Goal: Information Seeking & Learning: Learn about a topic

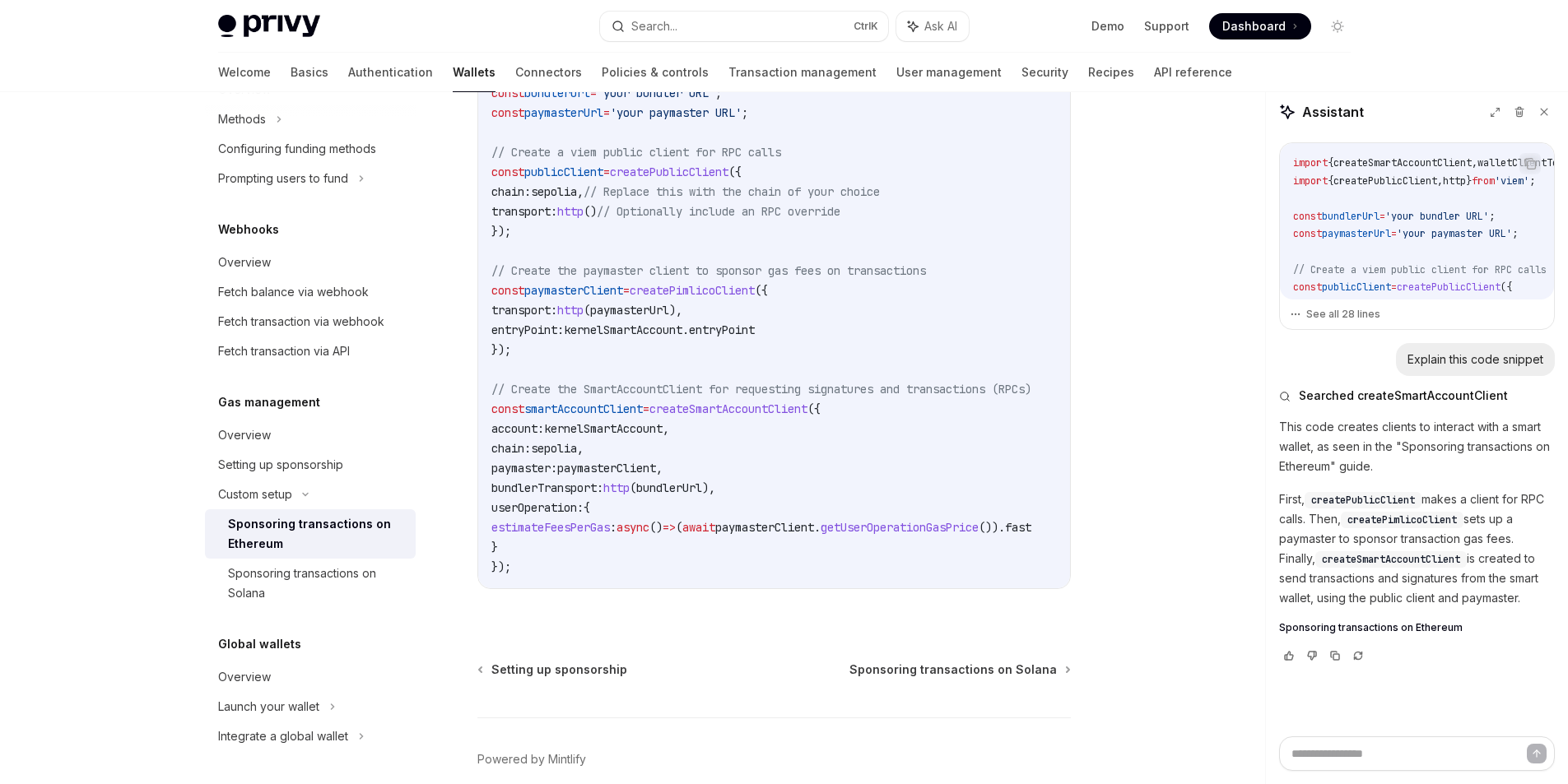
click at [619, 413] on span "smartAccountClient" at bounding box center [583, 408] width 119 height 14
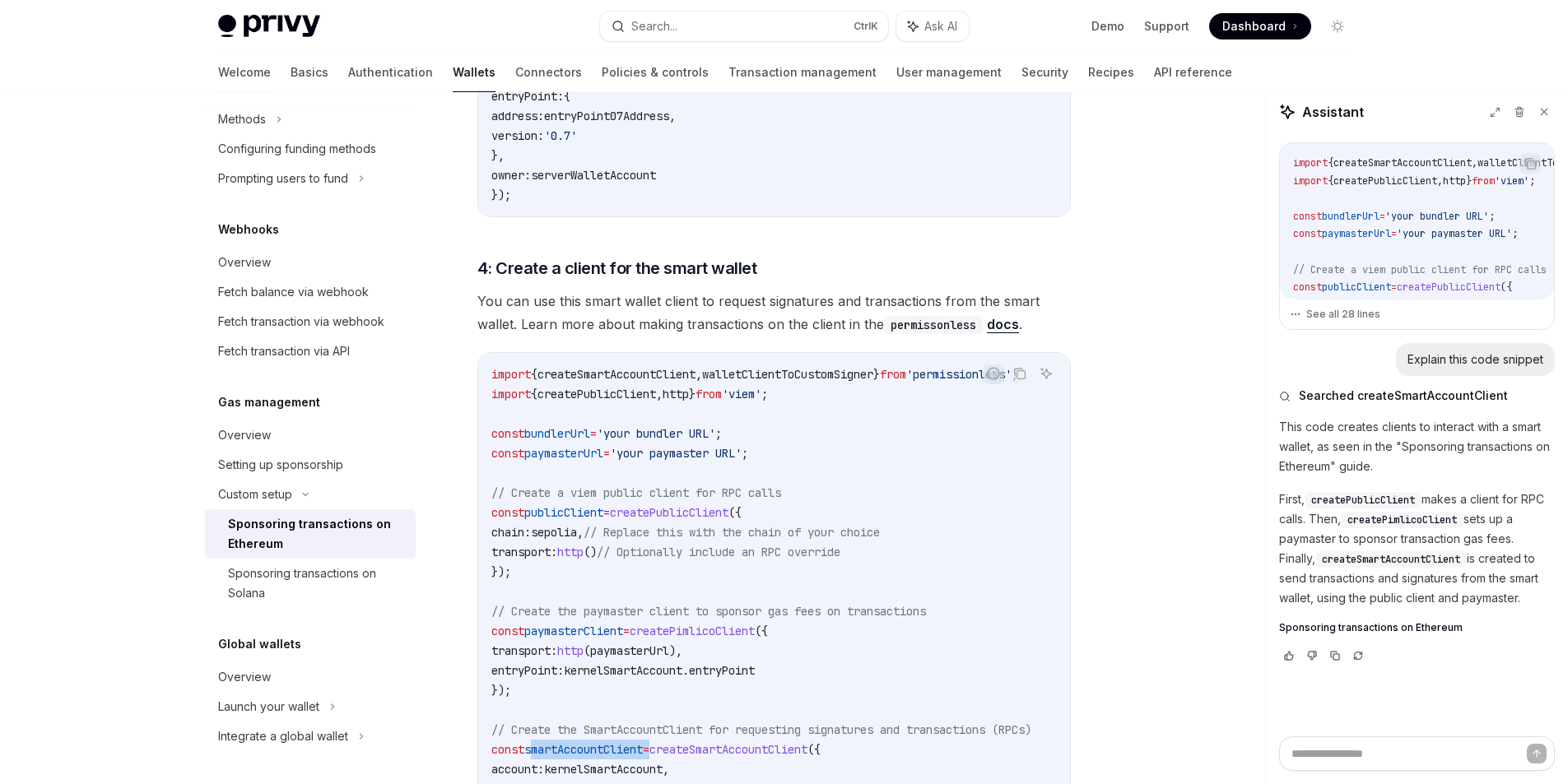
scroll to position [1660, 0]
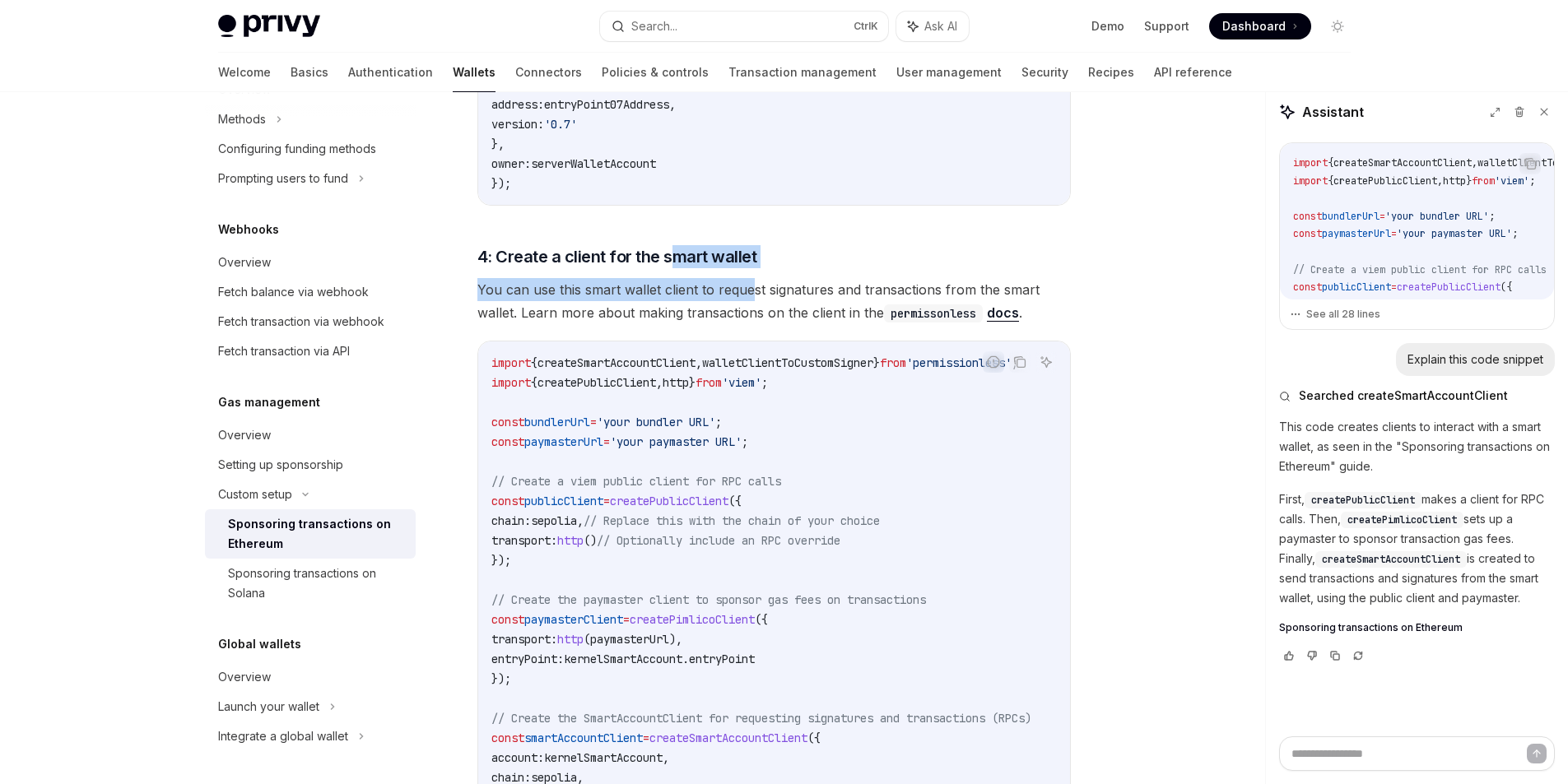
drag, startPoint x: 668, startPoint y: 260, endPoint x: 778, endPoint y: 268, distance: 110.3
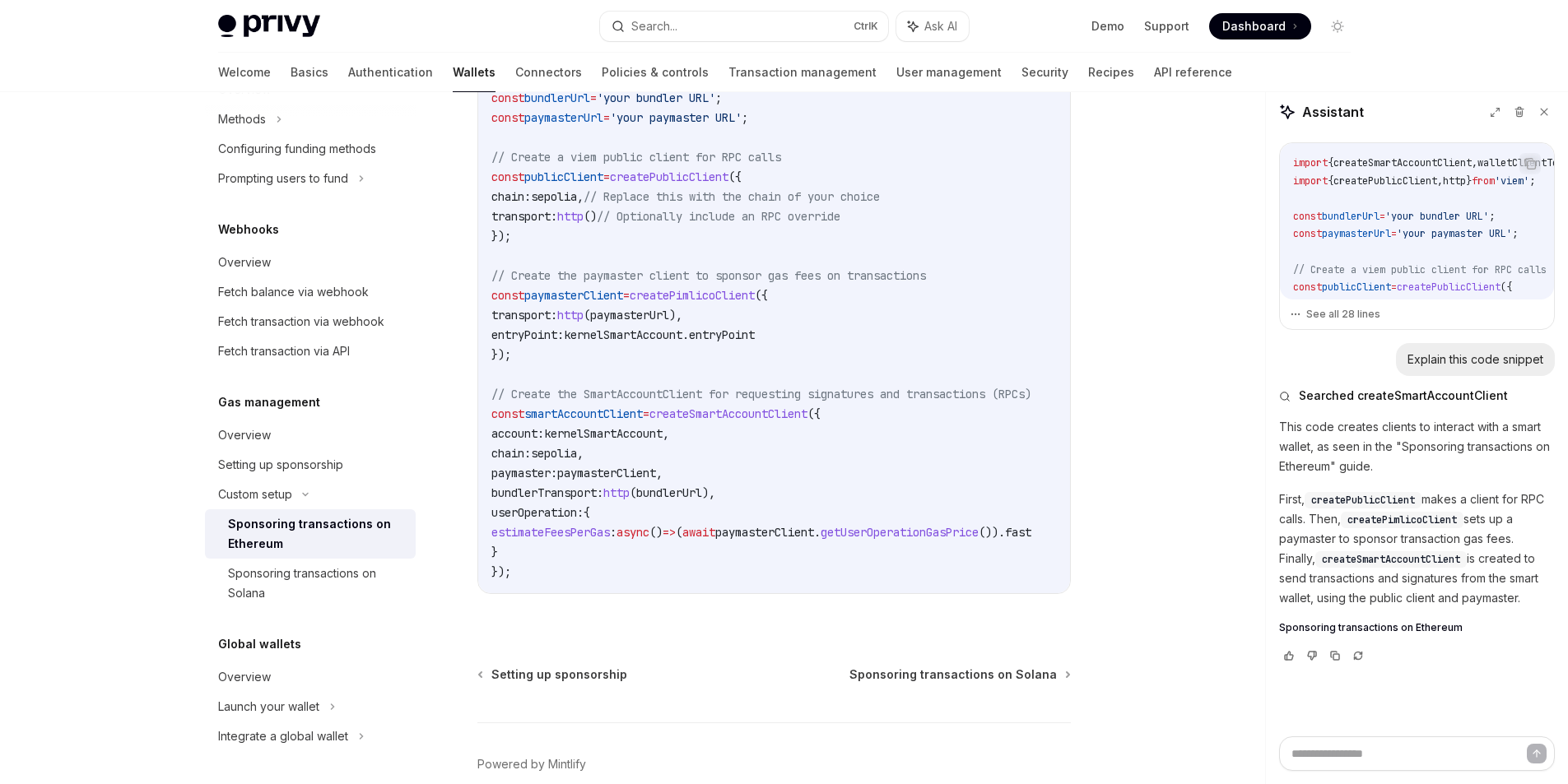
scroll to position [1989, 0]
click at [612, 405] on span "smartAccountClient" at bounding box center [583, 408] width 119 height 14
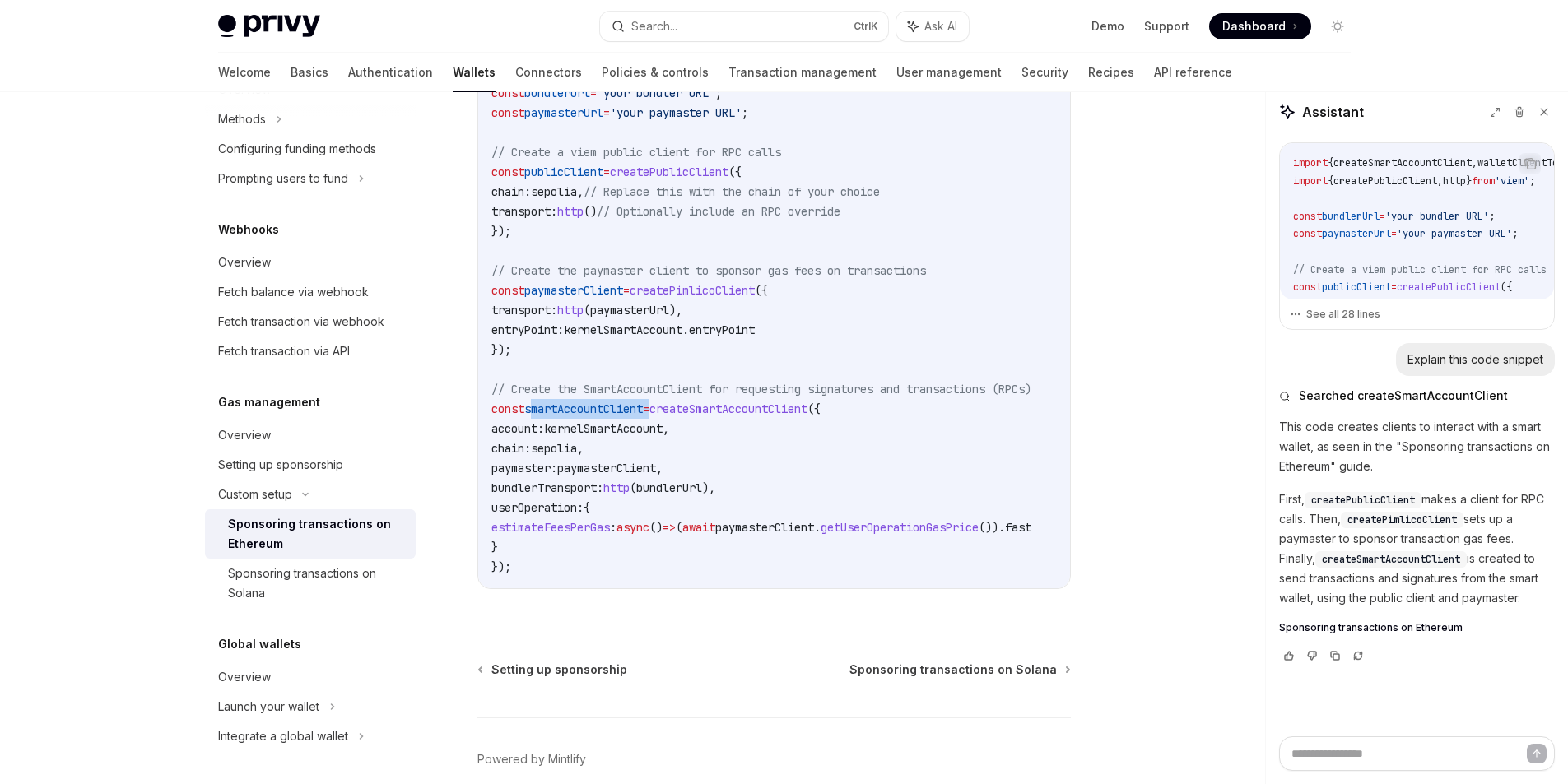
click at [612, 405] on span "smartAccountClient" at bounding box center [583, 408] width 119 height 14
click at [602, 569] on code "import { createSmartAccountClient , walletClientToCustomSigner } from 'permissi…" at bounding box center [781, 300] width 579 height 553
click at [570, 405] on span "smartAccountClient" at bounding box center [583, 408] width 119 height 14
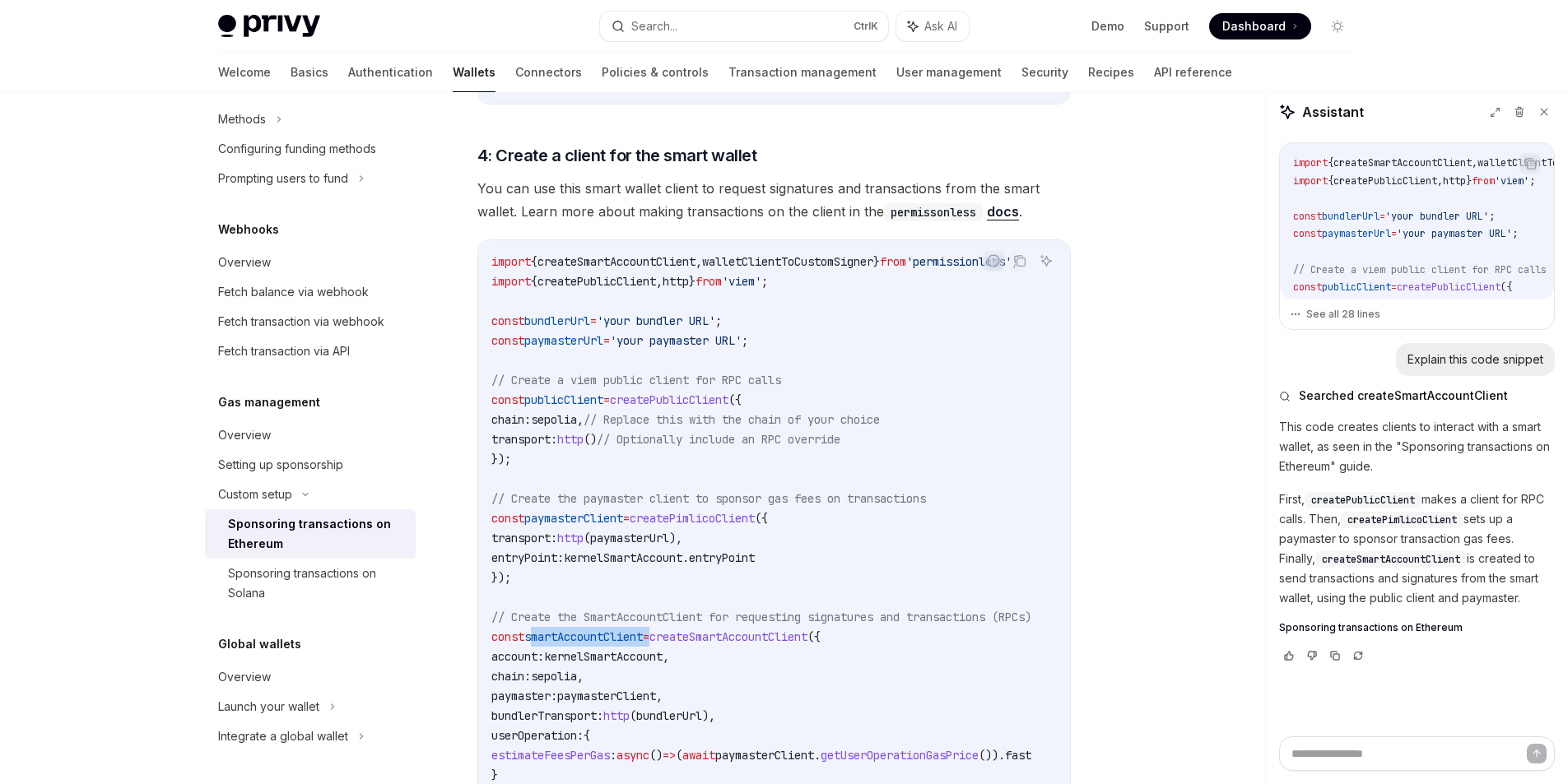
scroll to position [1824, 0]
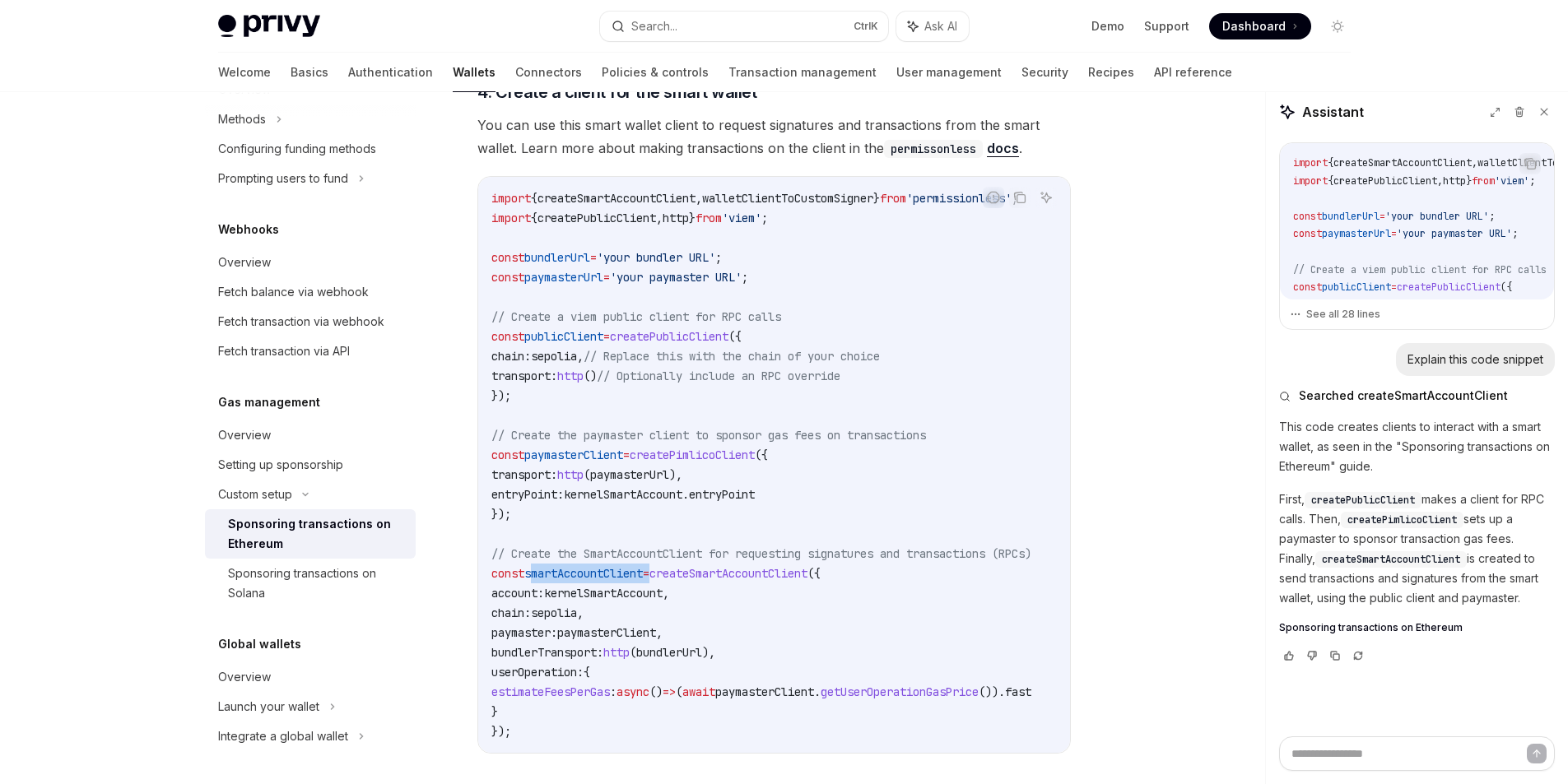
click at [622, 572] on span "smartAccountClient" at bounding box center [583, 573] width 119 height 14
click at [739, 454] on span "createPimlicoClient" at bounding box center [692, 455] width 126 height 14
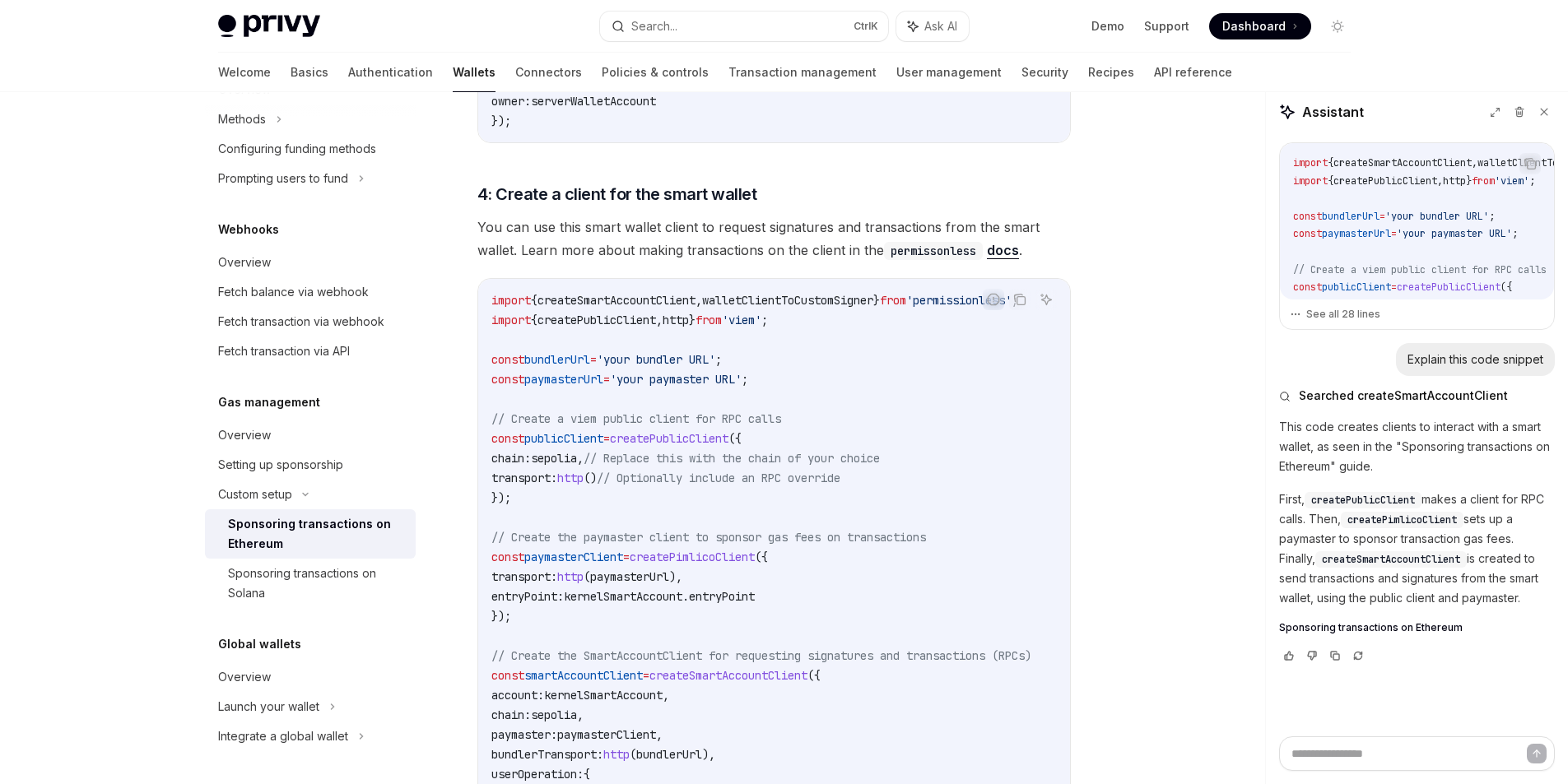
scroll to position [1906, 0]
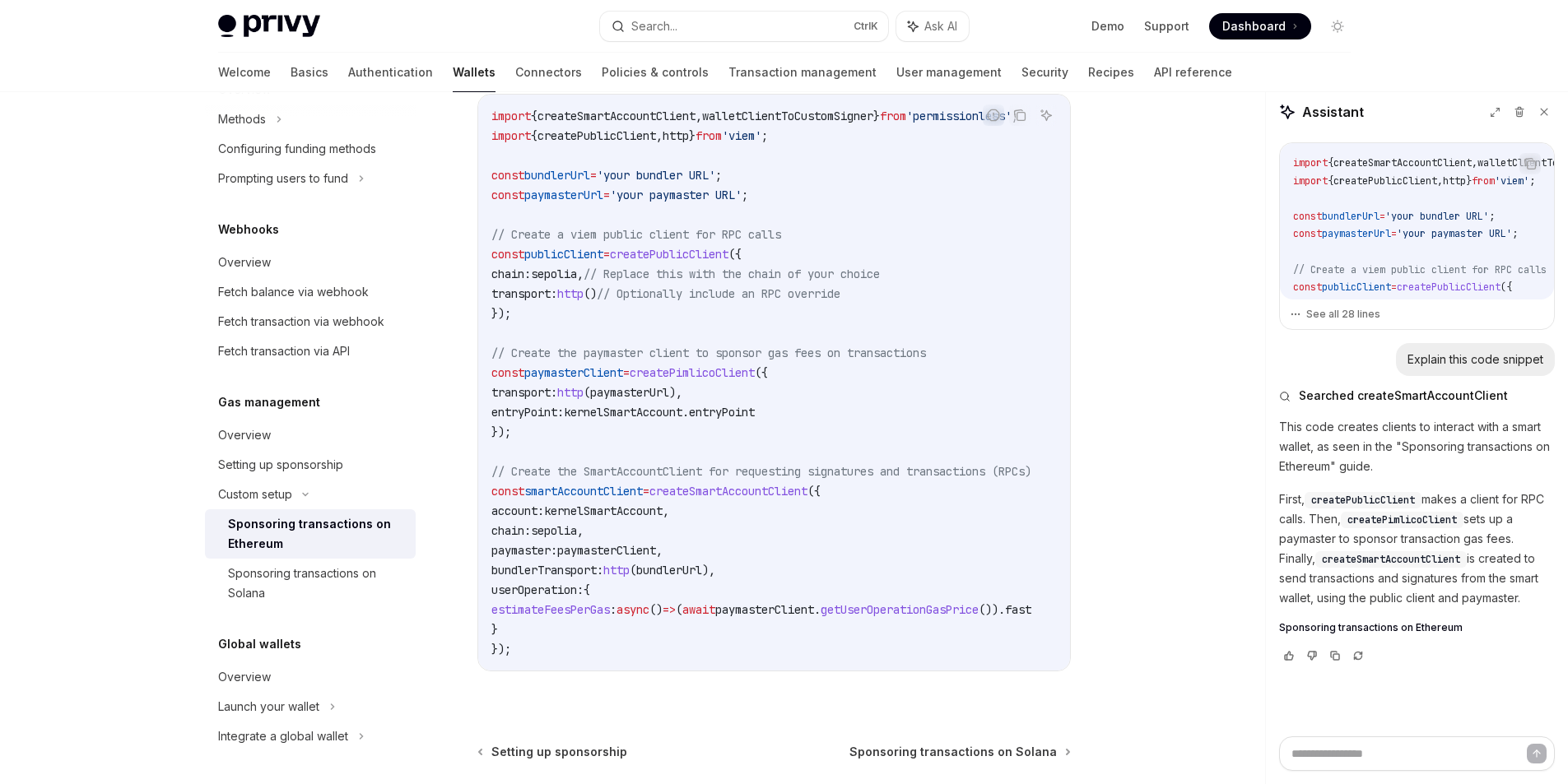
click at [741, 372] on span "createPimlicoClient" at bounding box center [692, 372] width 126 height 14
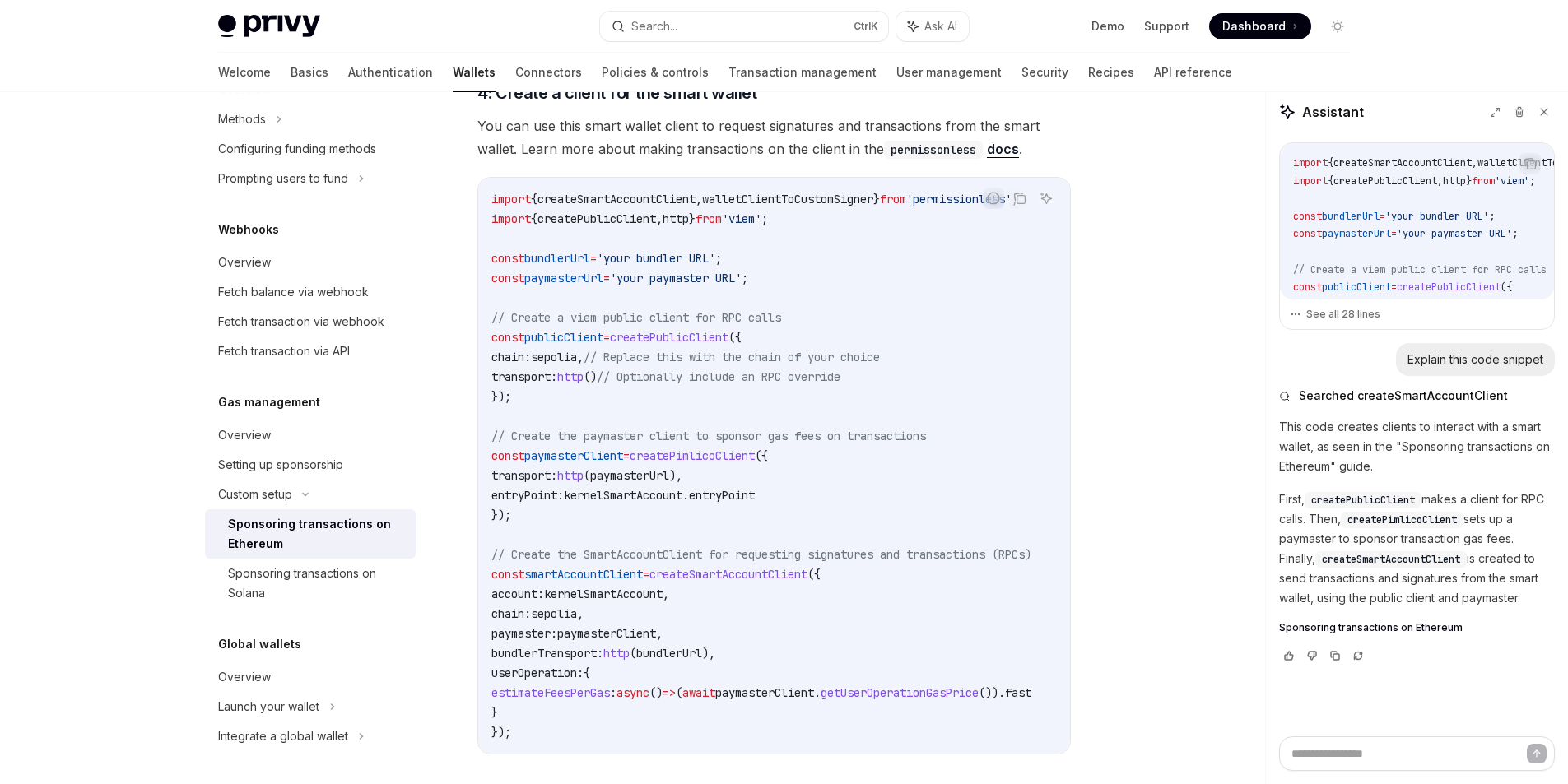
scroll to position [1824, 0]
click at [647, 588] on span "kernelSmartAccount" at bounding box center [602, 593] width 119 height 14
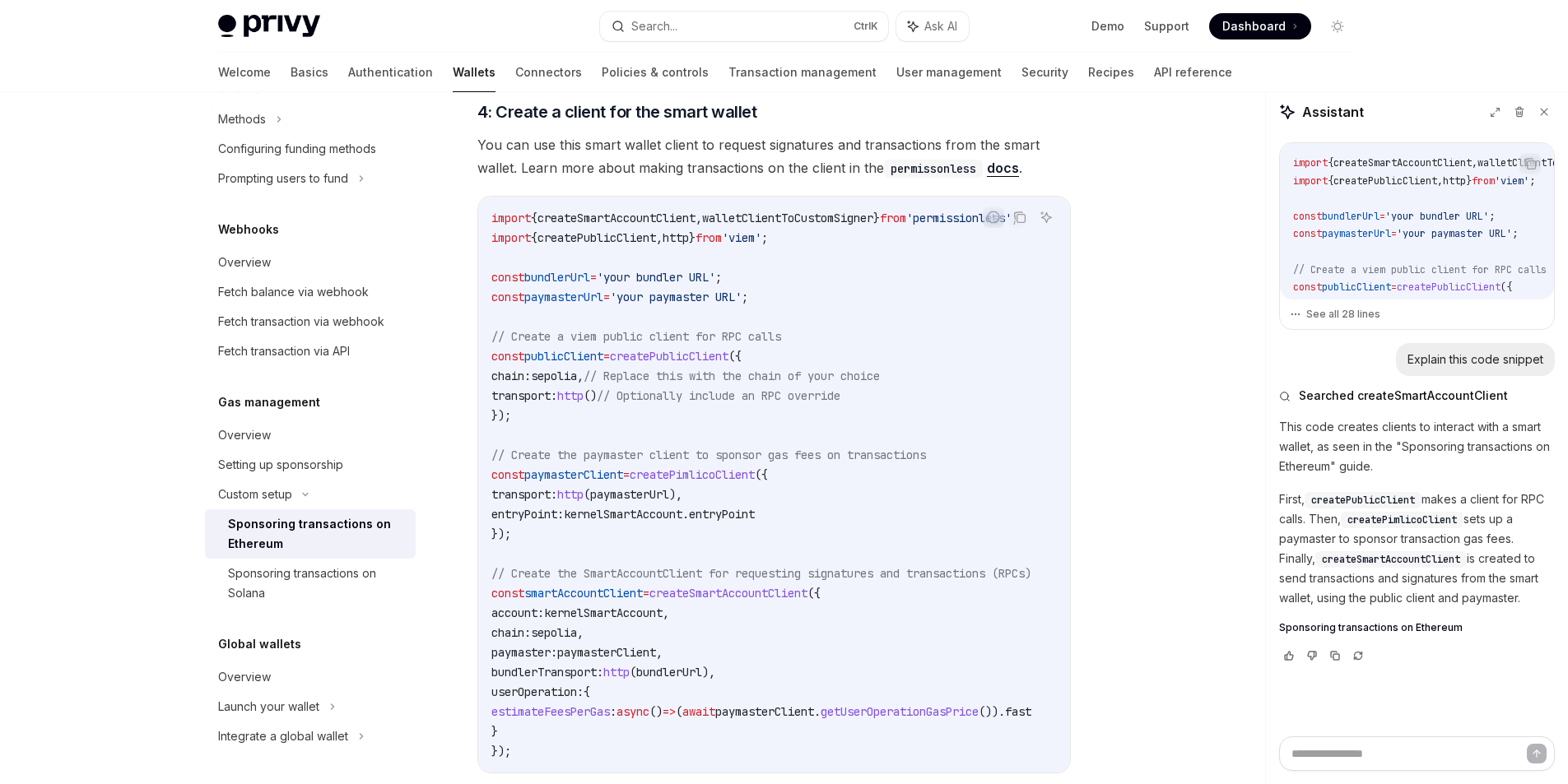
scroll to position [1810, 0]
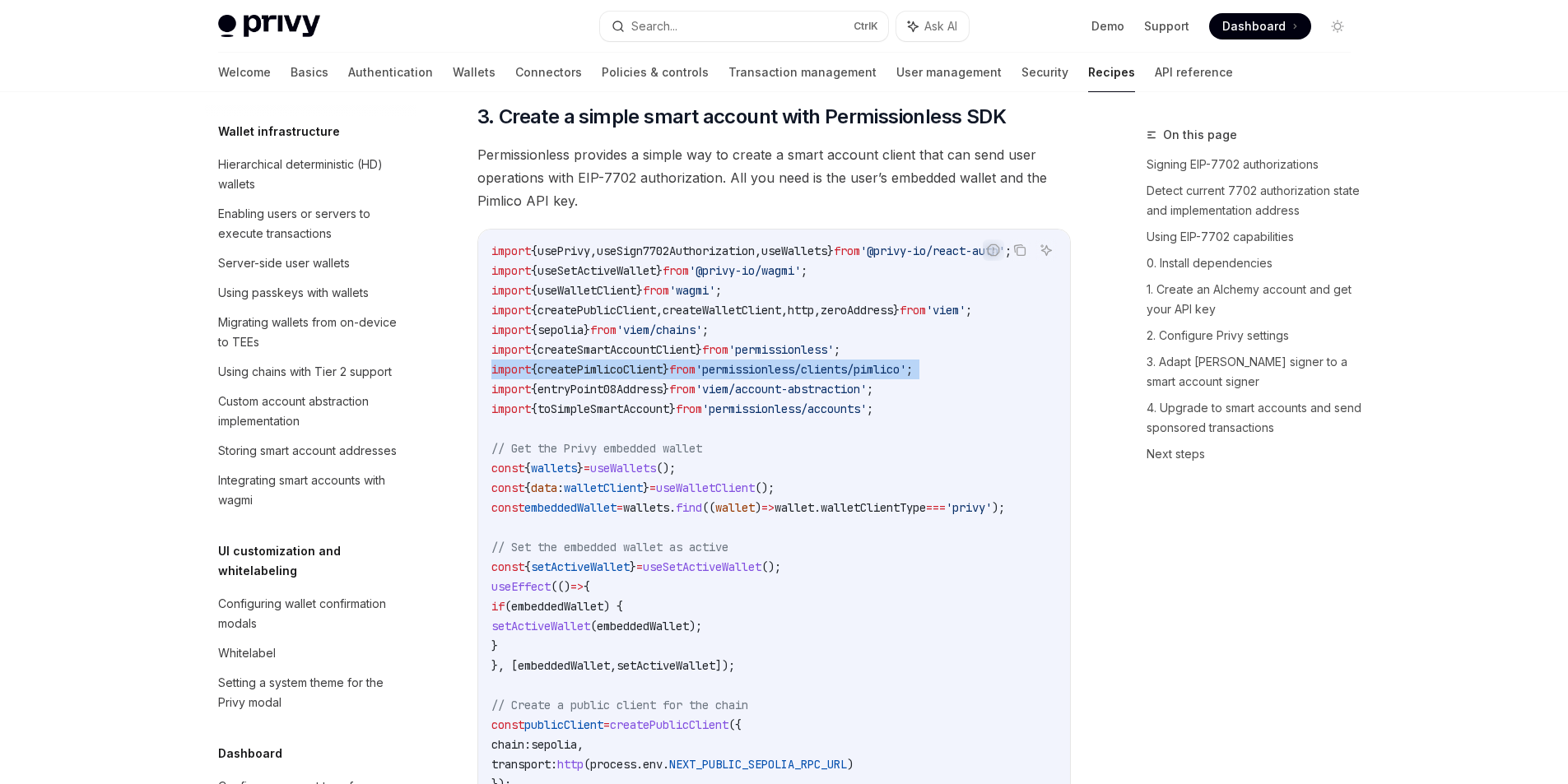
scroll to position [262, 0]
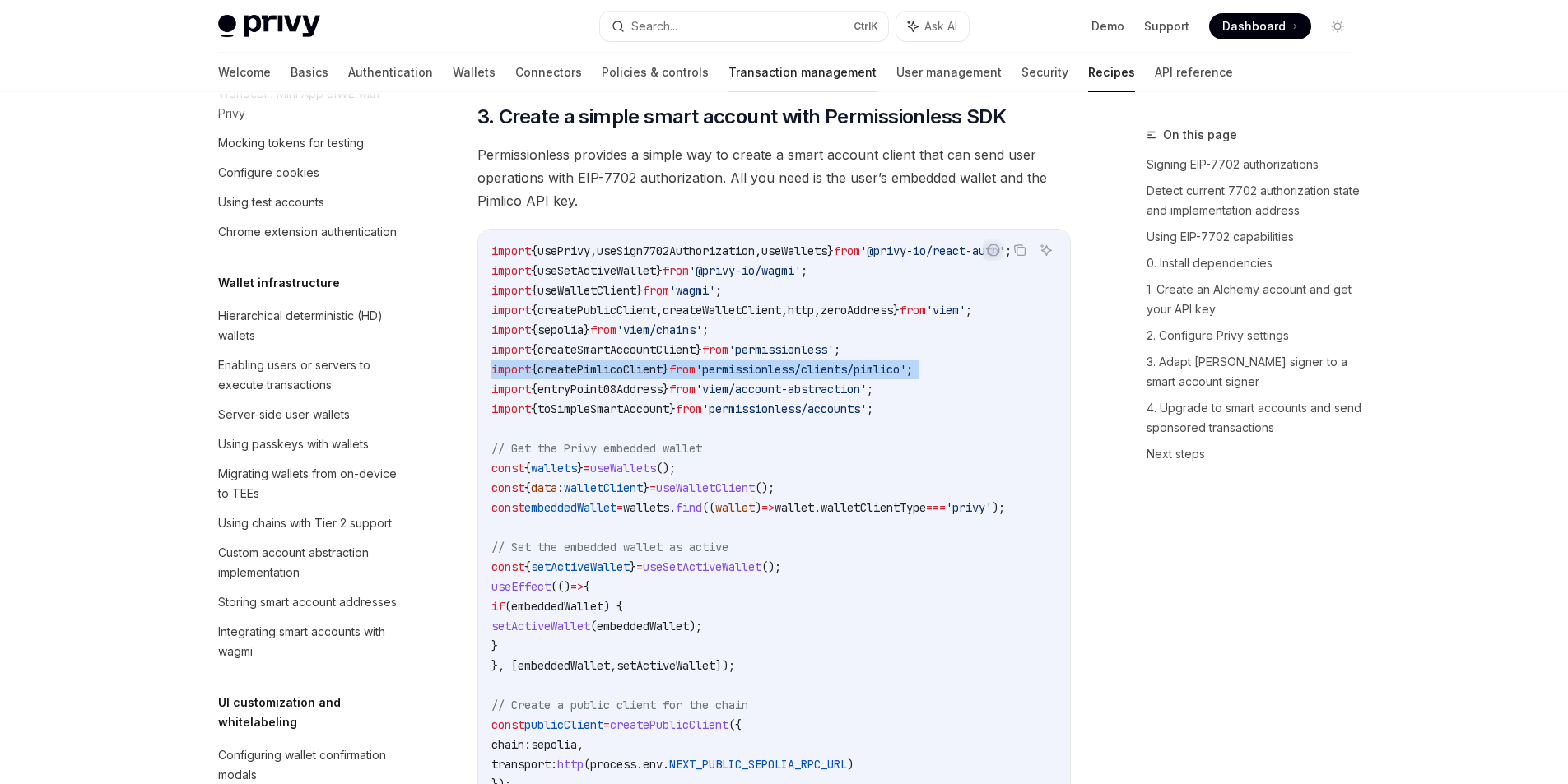
click at [728, 74] on link "Transaction management" at bounding box center [801, 72] width 148 height 40
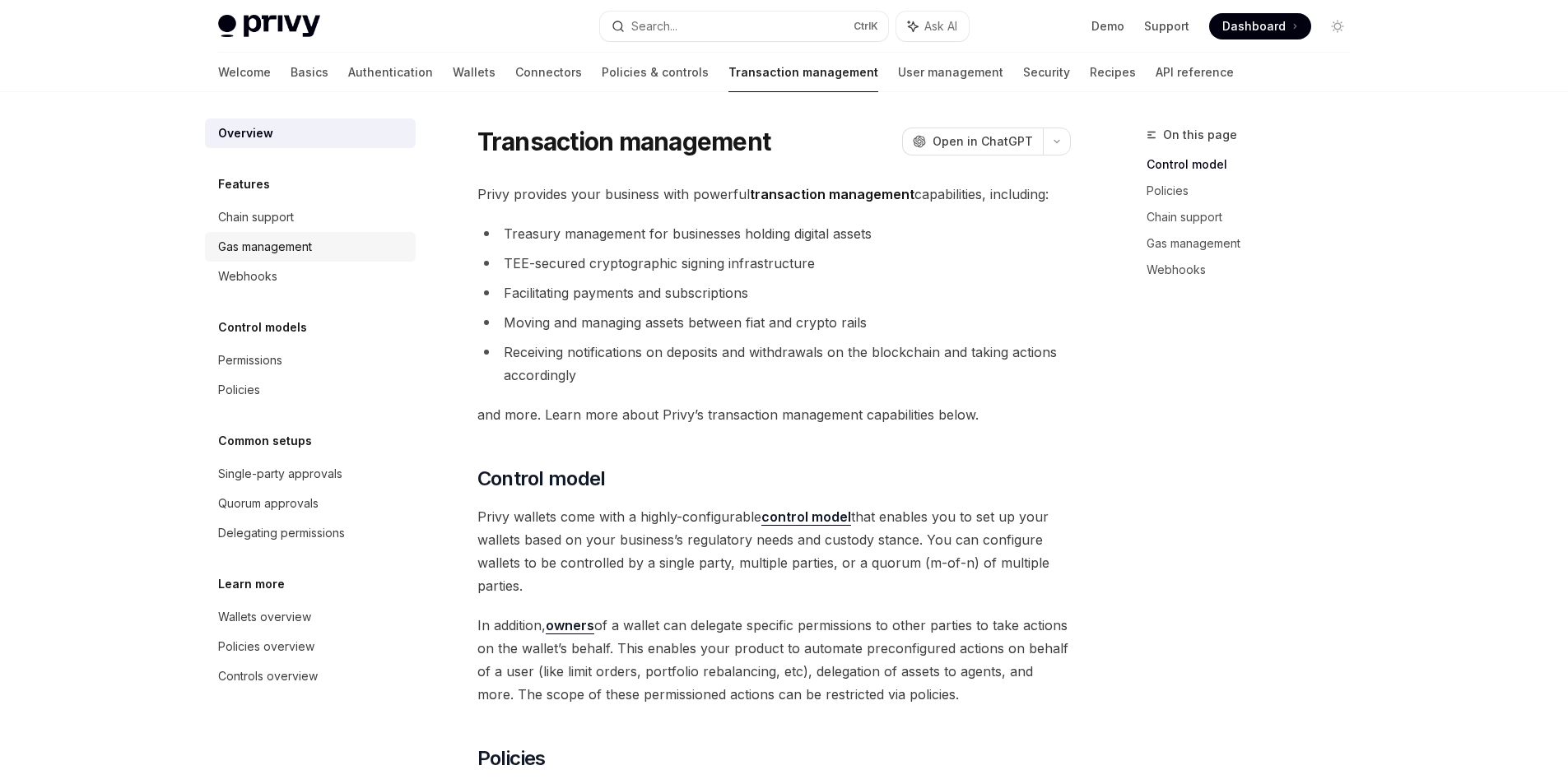
click at [297, 252] on div "Gas management" at bounding box center [265, 247] width 94 height 19
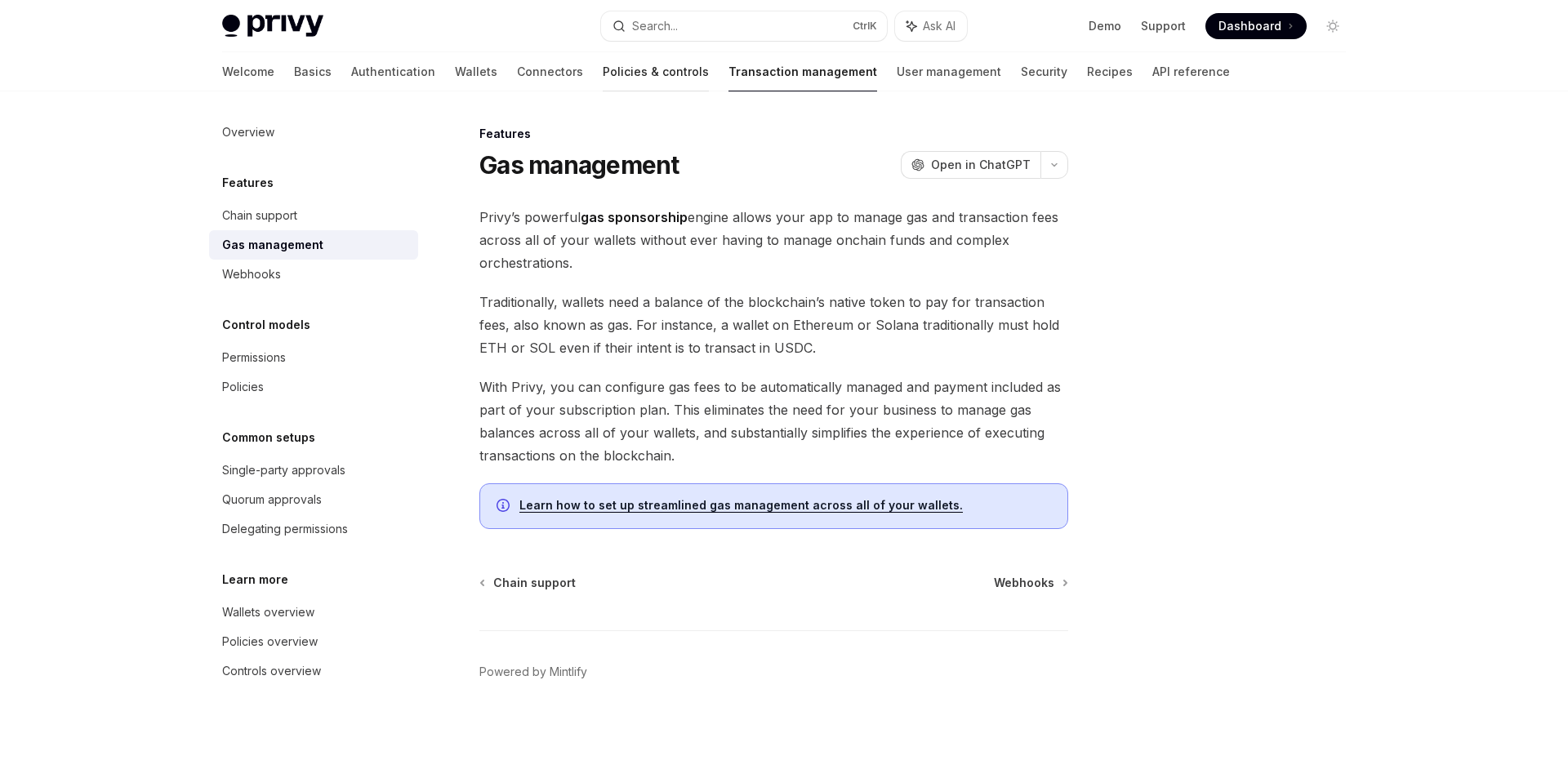
click at [602, 73] on link "Policies & controls" at bounding box center [655, 72] width 106 height 39
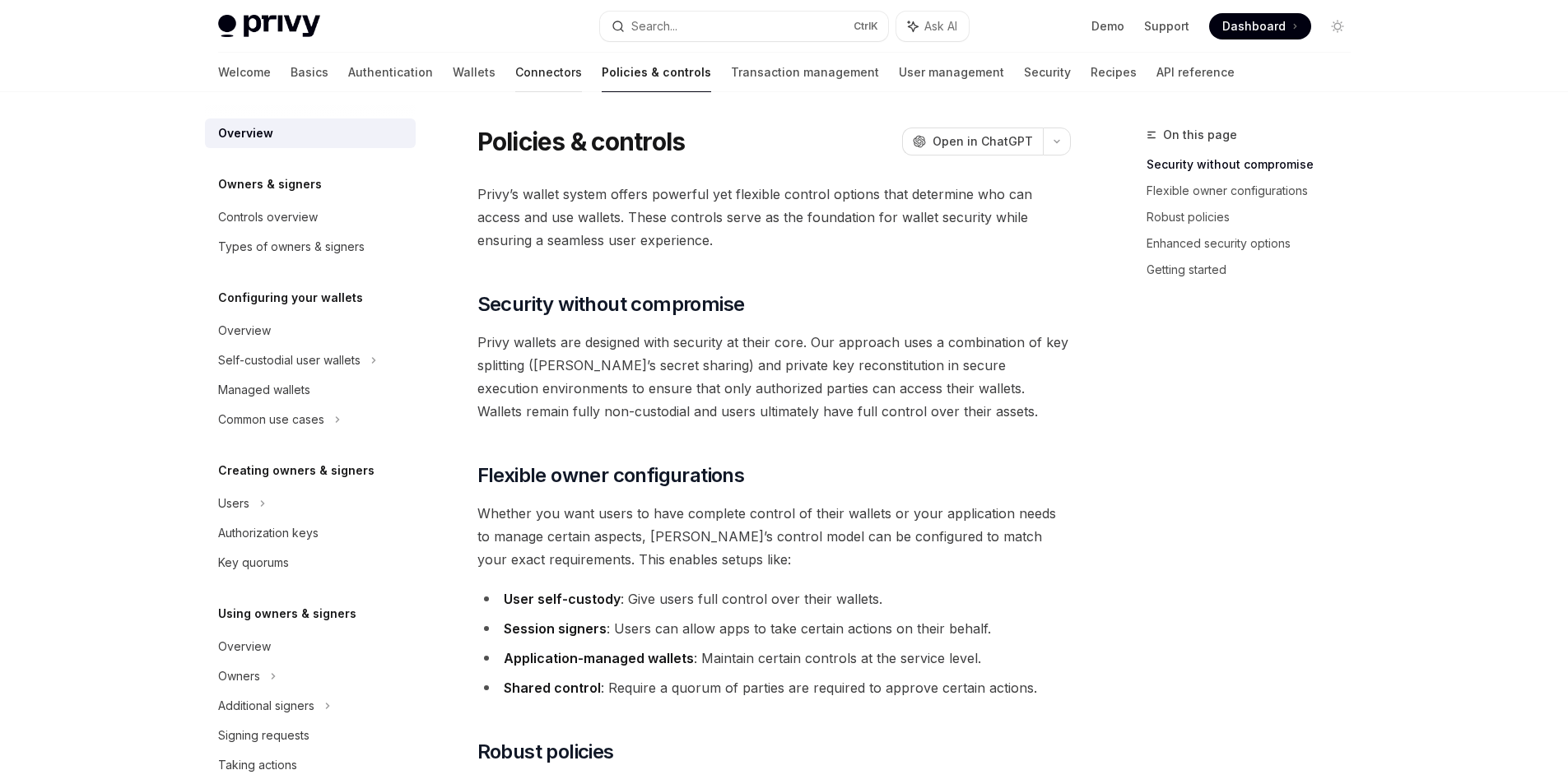
click at [516, 73] on link "Connectors" at bounding box center [548, 72] width 67 height 40
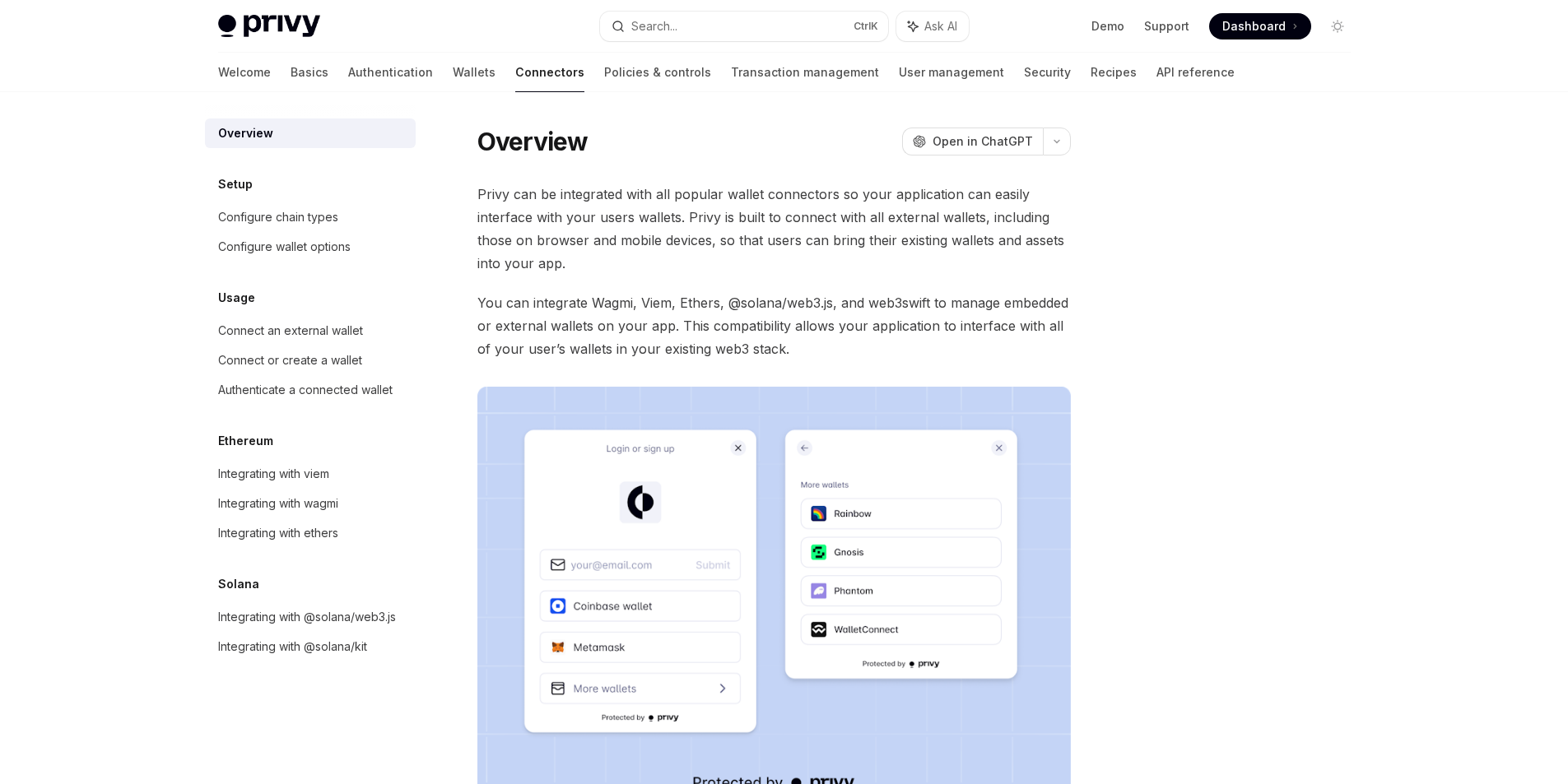
click at [415, 74] on div "Welcome Basics Authentication Wallets Connectors Policies & controls Transactio…" at bounding box center [726, 72] width 1017 height 40
click at [453, 75] on link "Wallets" at bounding box center [474, 72] width 42 height 40
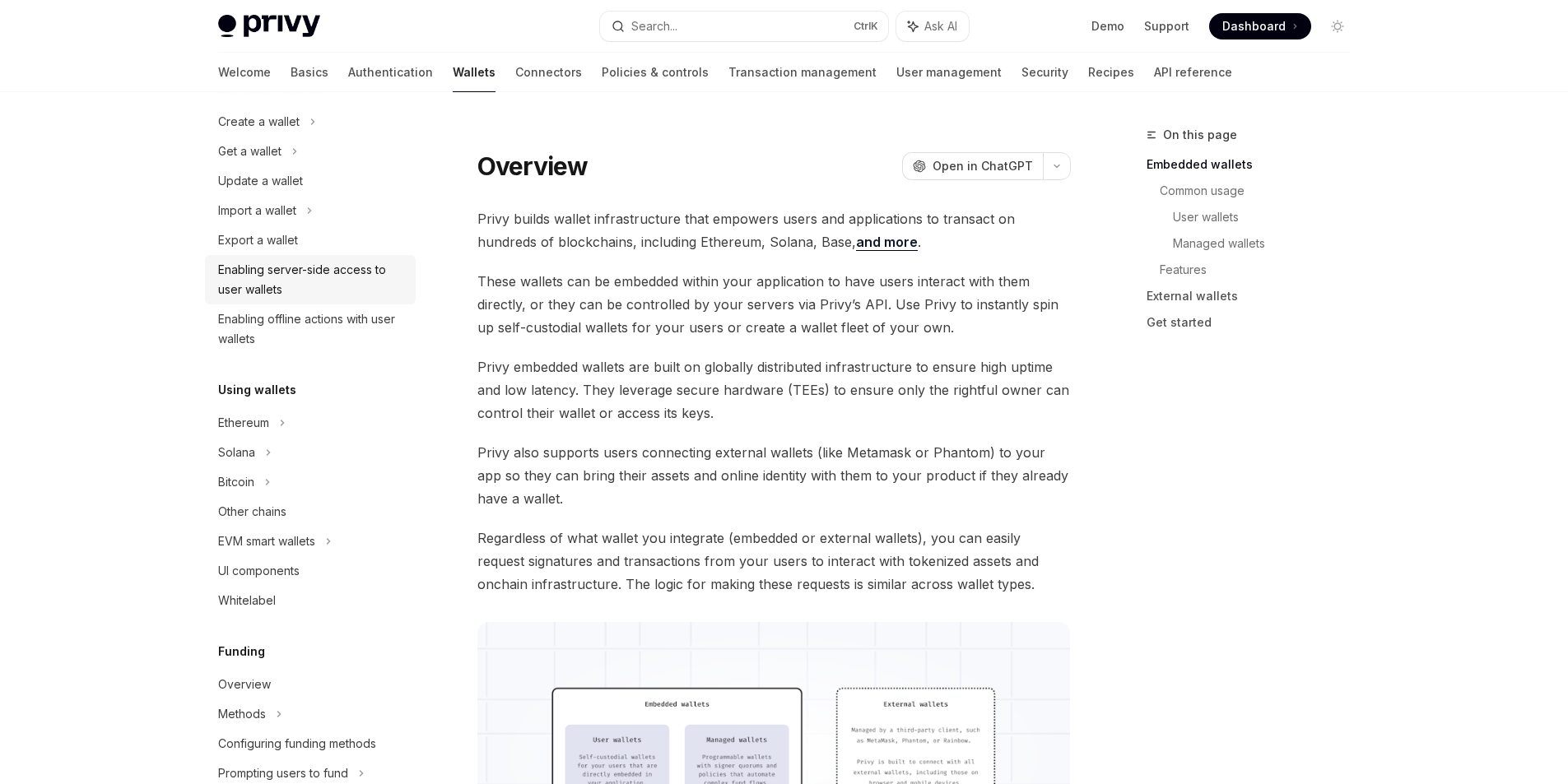
scroll to position [329, 0]
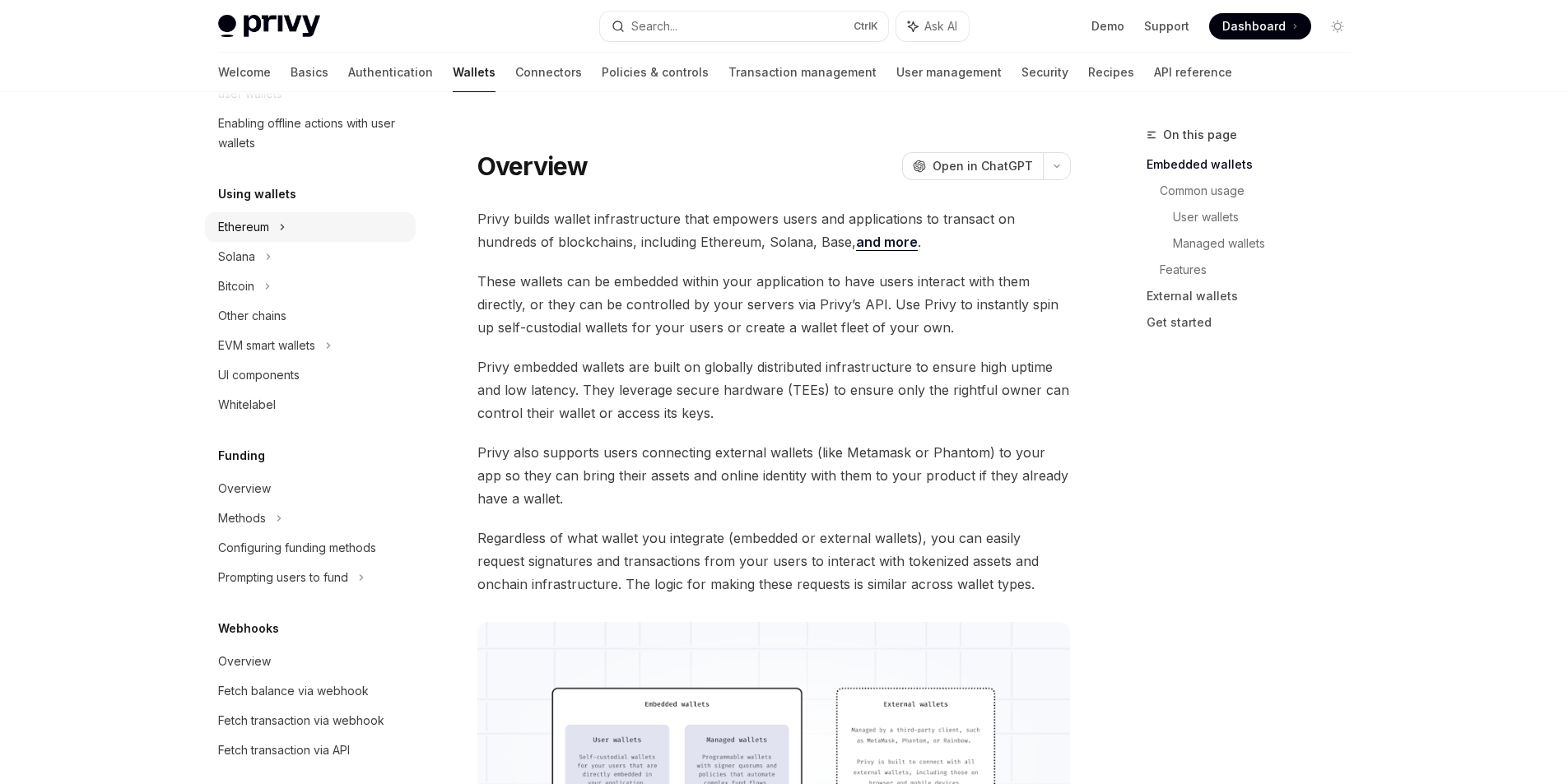
click at [304, 226] on div "Ethereum" at bounding box center [310, 227] width 210 height 30
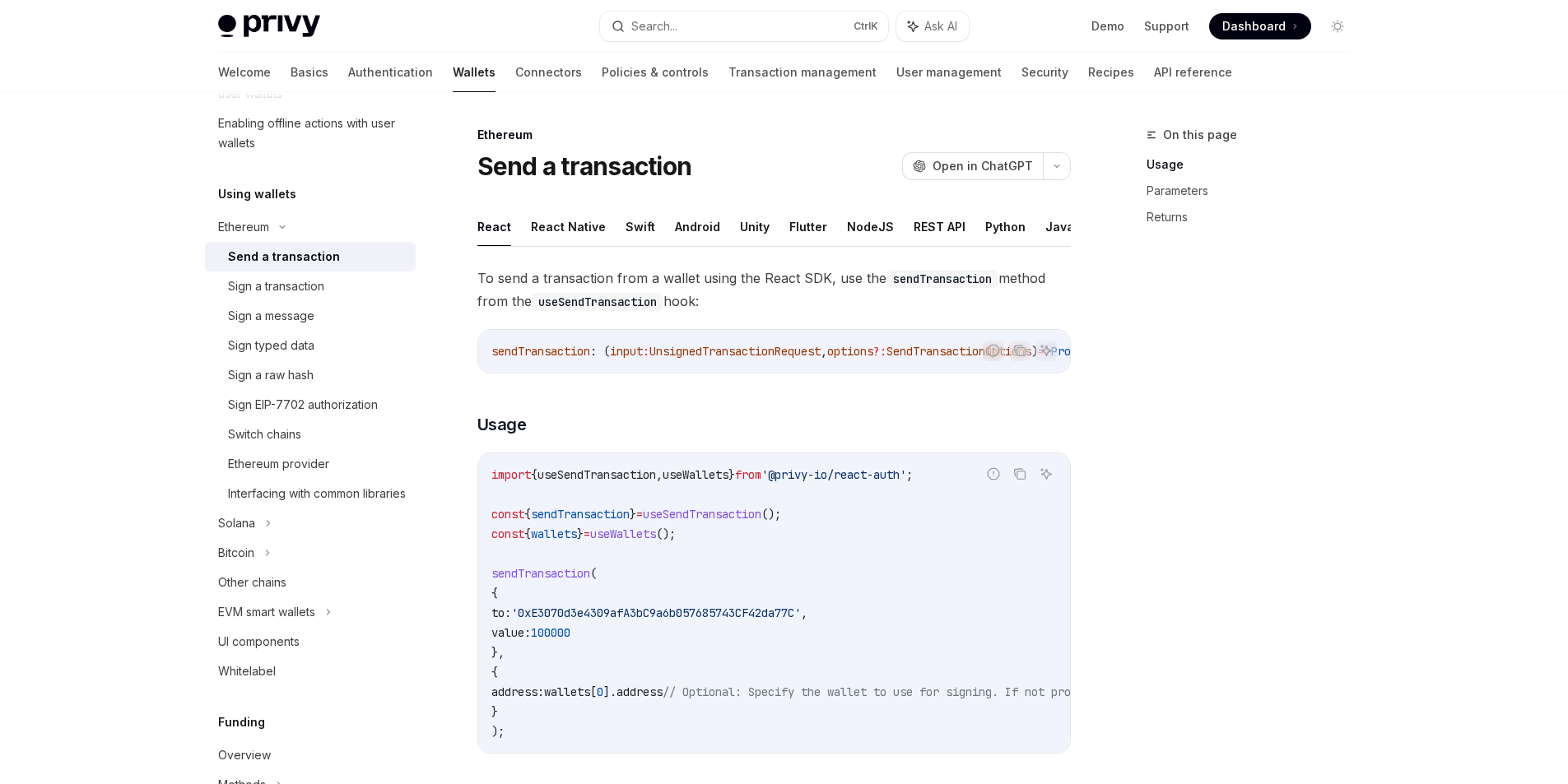
click at [326, 258] on div "Send a transaction" at bounding box center [284, 257] width 112 height 19
click at [854, 236] on button "NodeJS" at bounding box center [870, 227] width 47 height 39
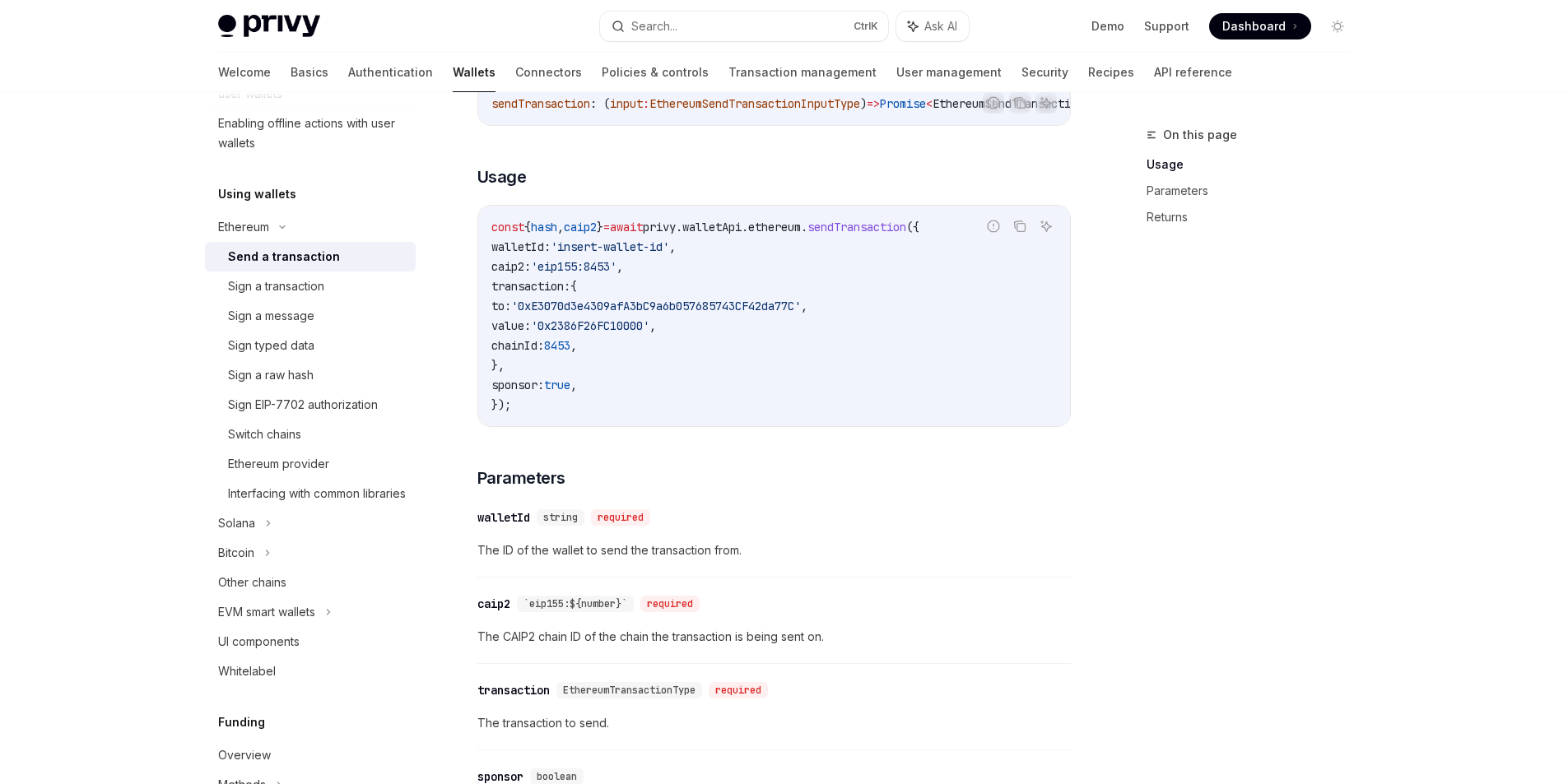
scroll to position [329, 0]
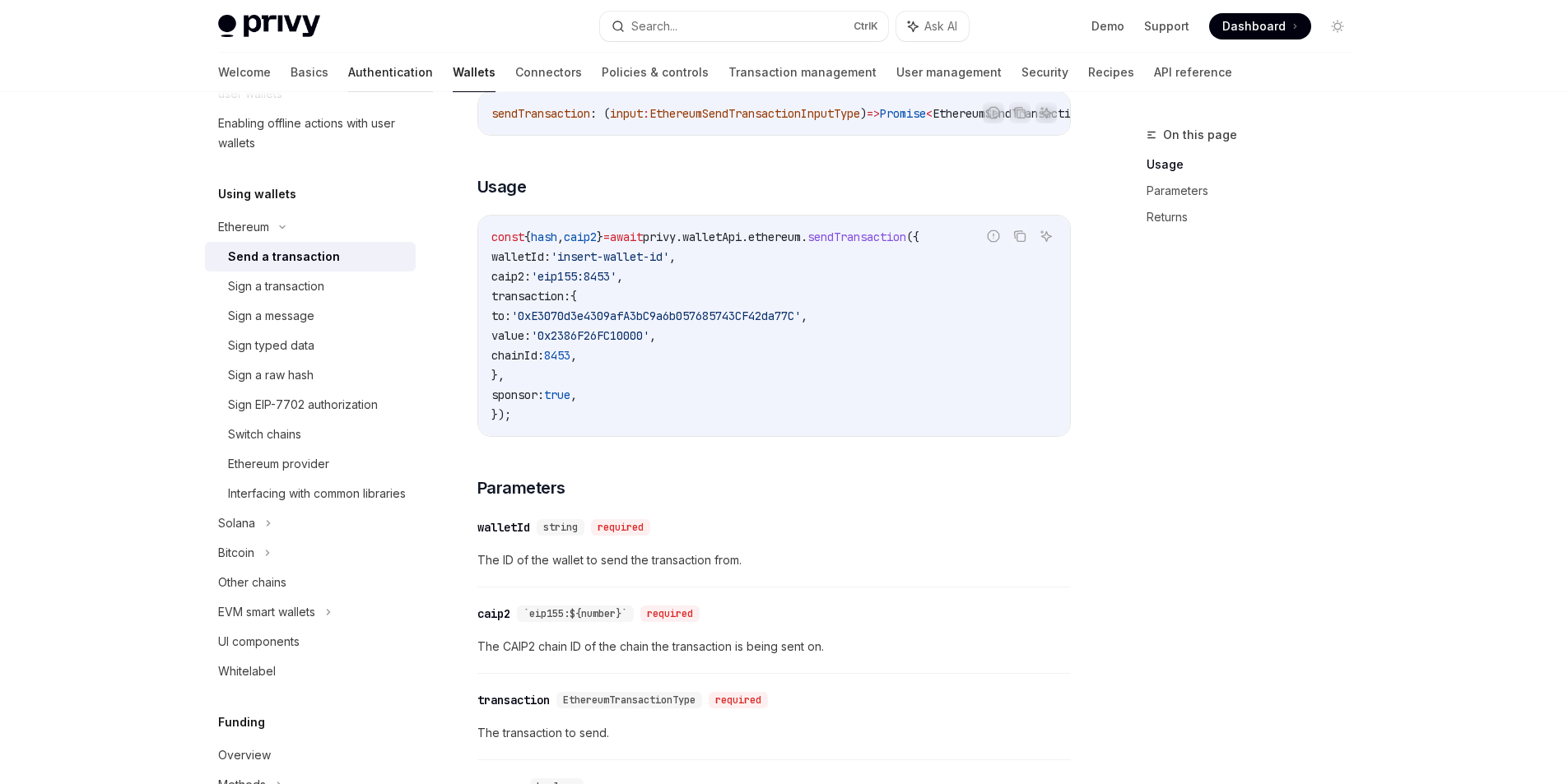
click at [349, 70] on link "Authentication" at bounding box center [391, 72] width 85 height 40
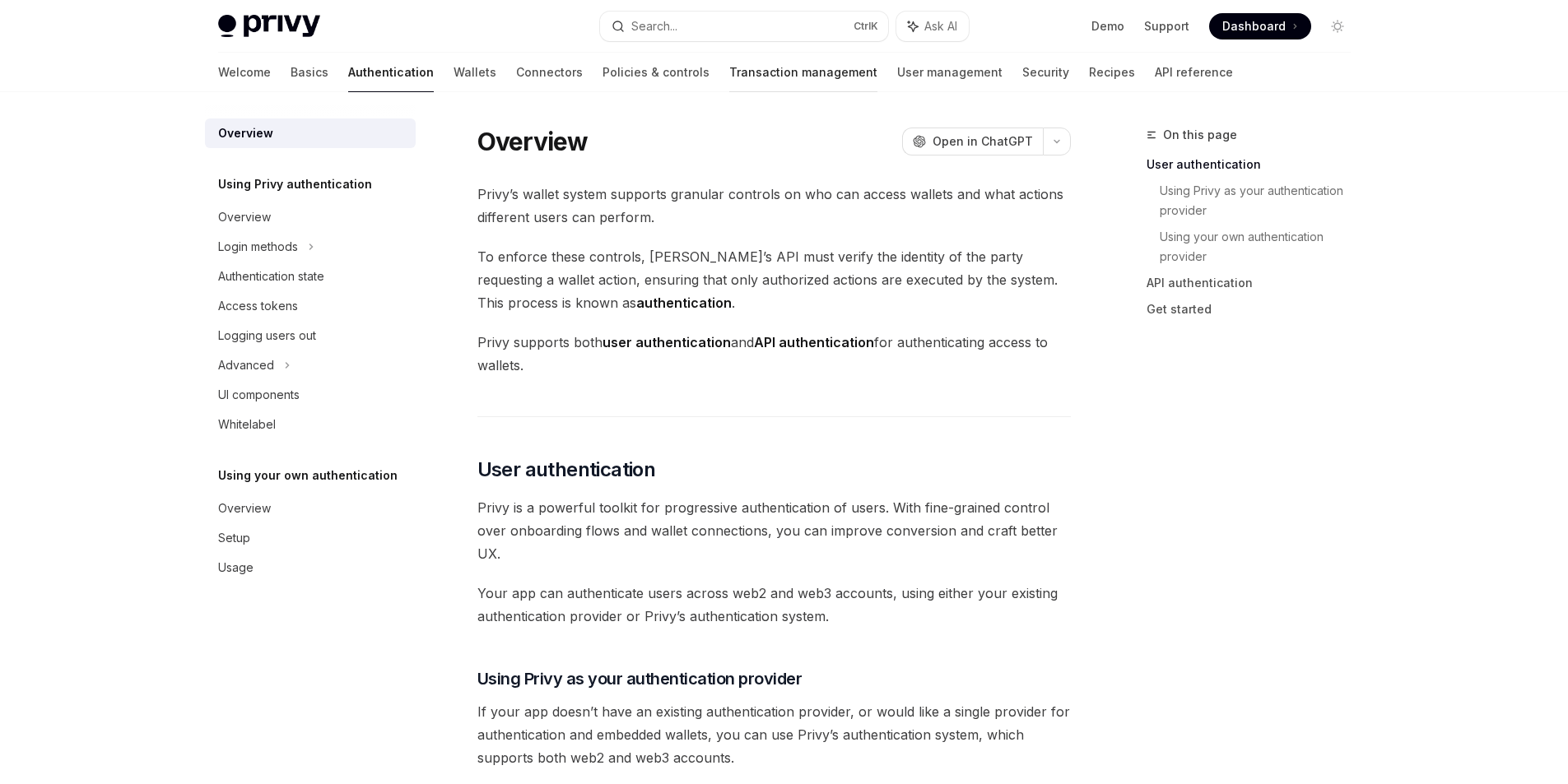
click at [729, 74] on link "Transaction management" at bounding box center [802, 72] width 148 height 40
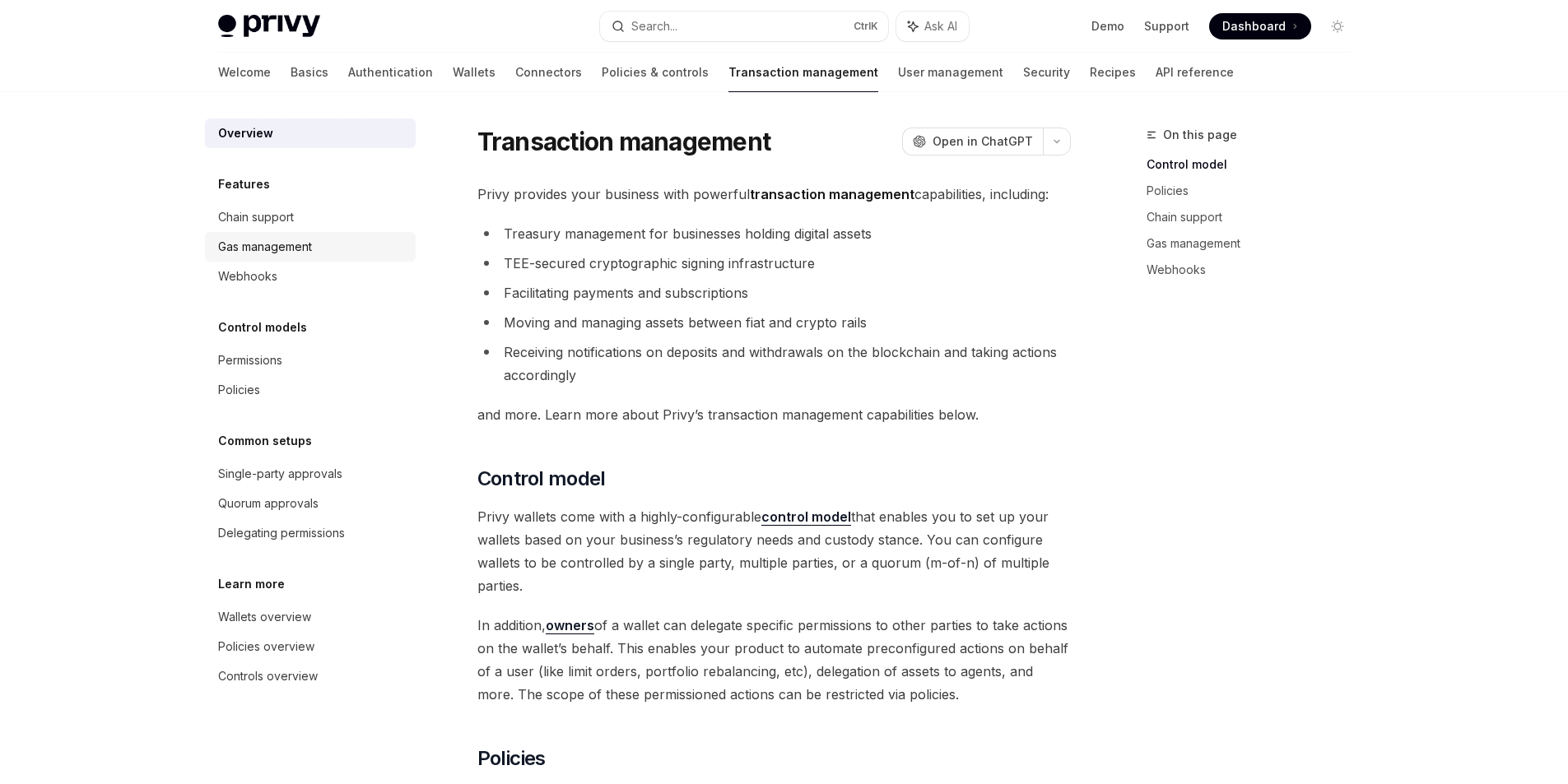
click at [284, 246] on div "Gas management" at bounding box center [265, 247] width 94 height 19
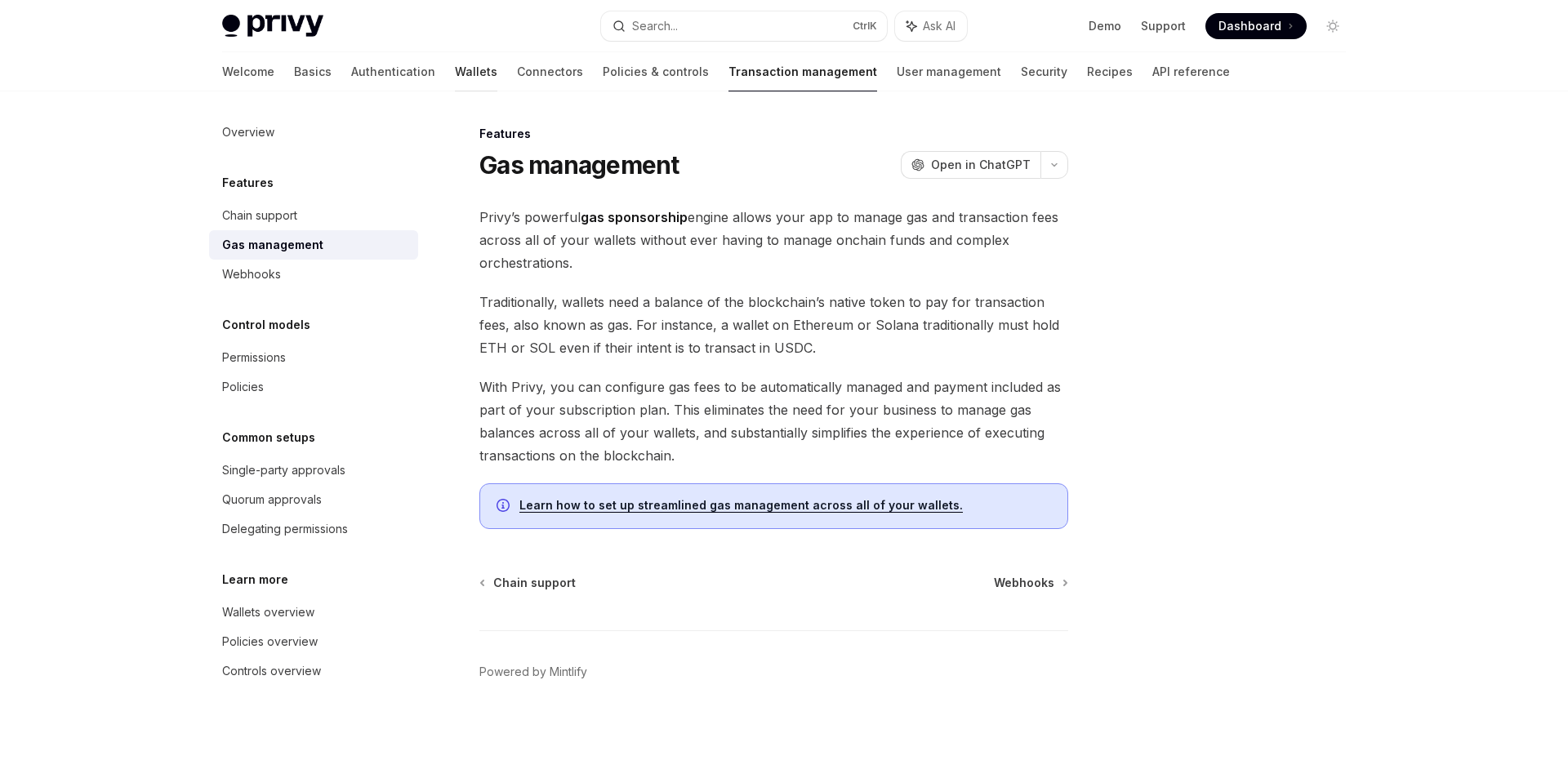
click at [455, 77] on link "Wallets" at bounding box center [476, 72] width 42 height 39
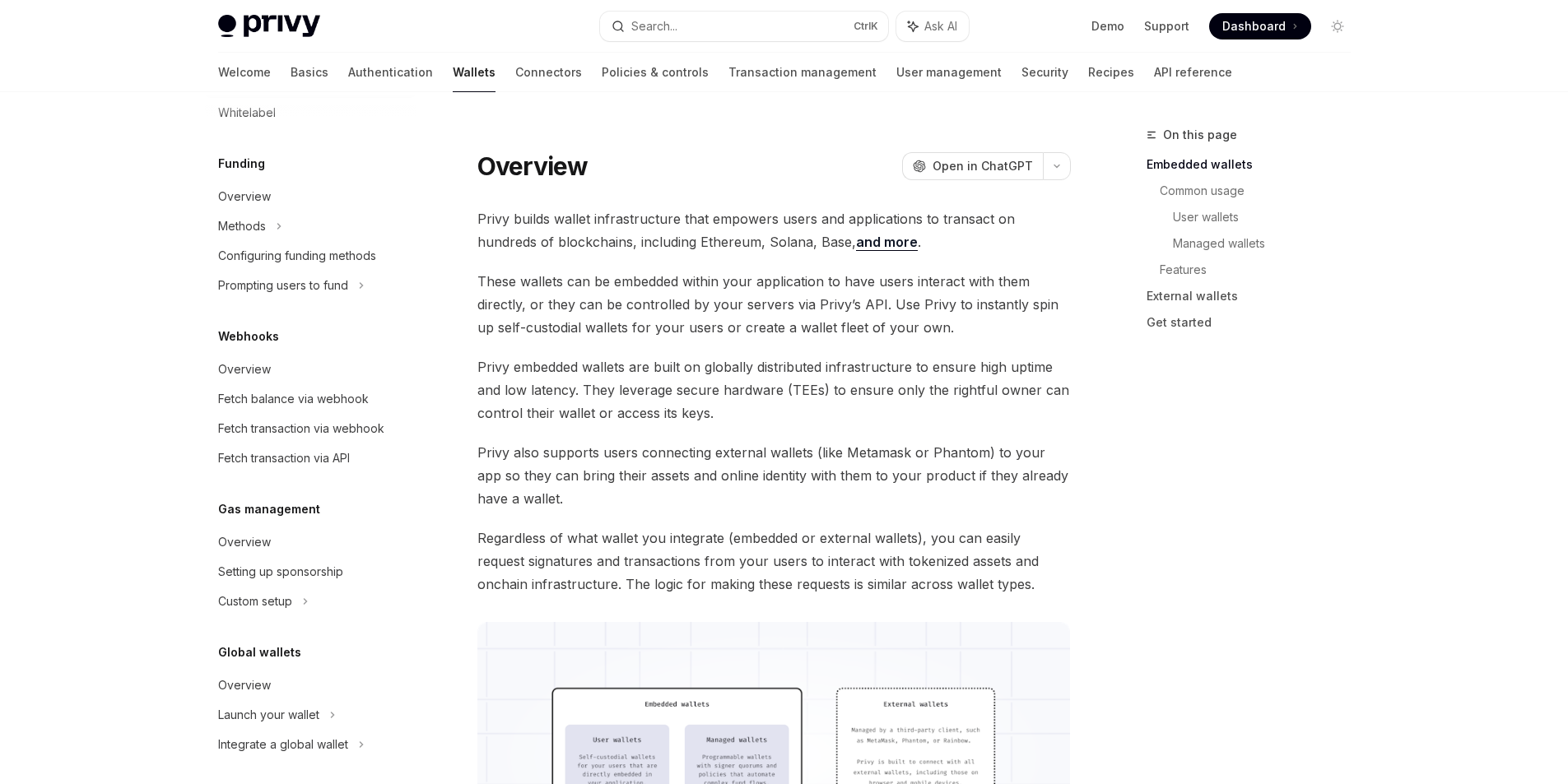
scroll to position [630, 0]
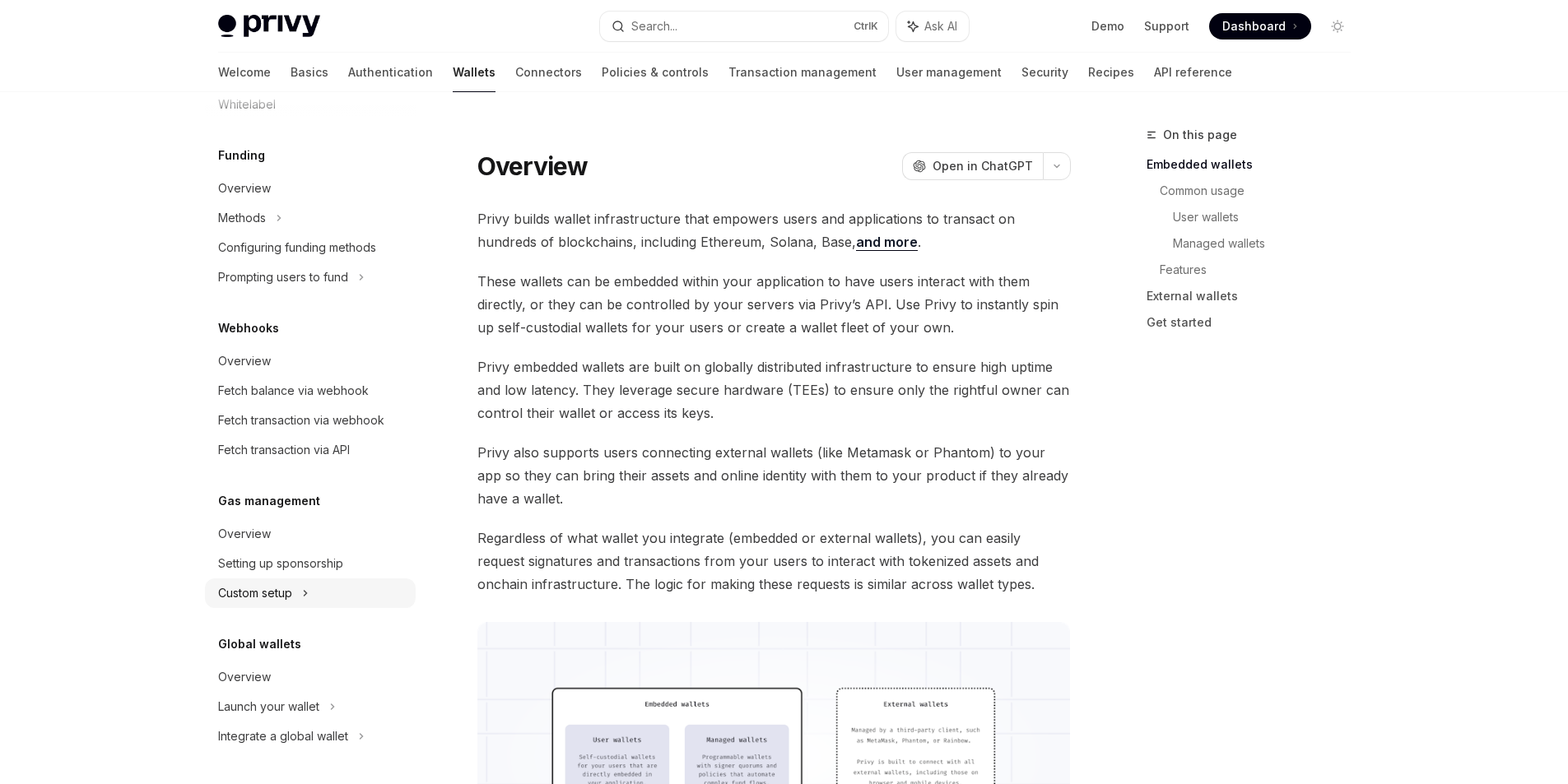
click at [281, 591] on div "Custom setup" at bounding box center [255, 593] width 74 height 19
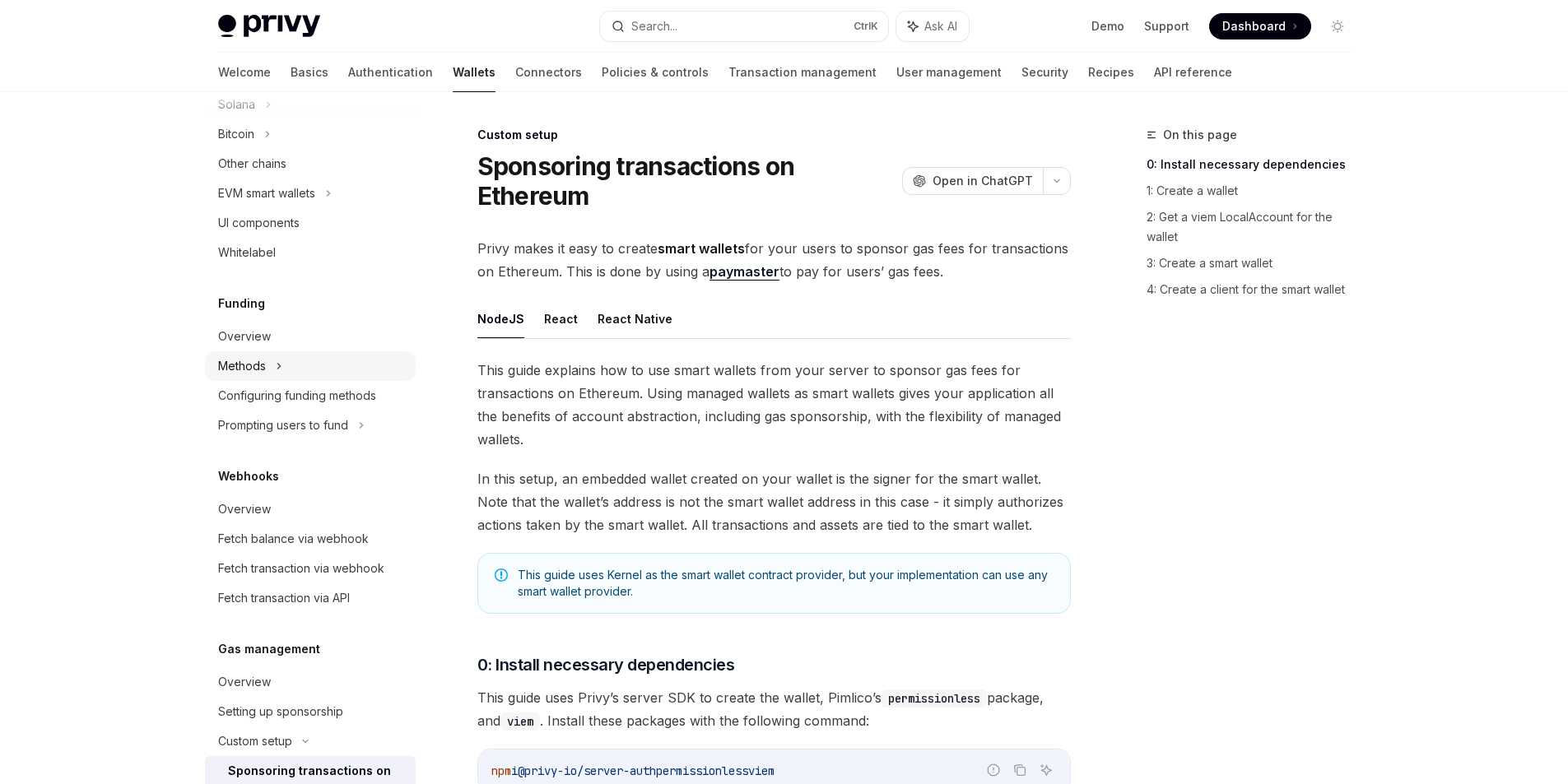
scroll to position [317, 0]
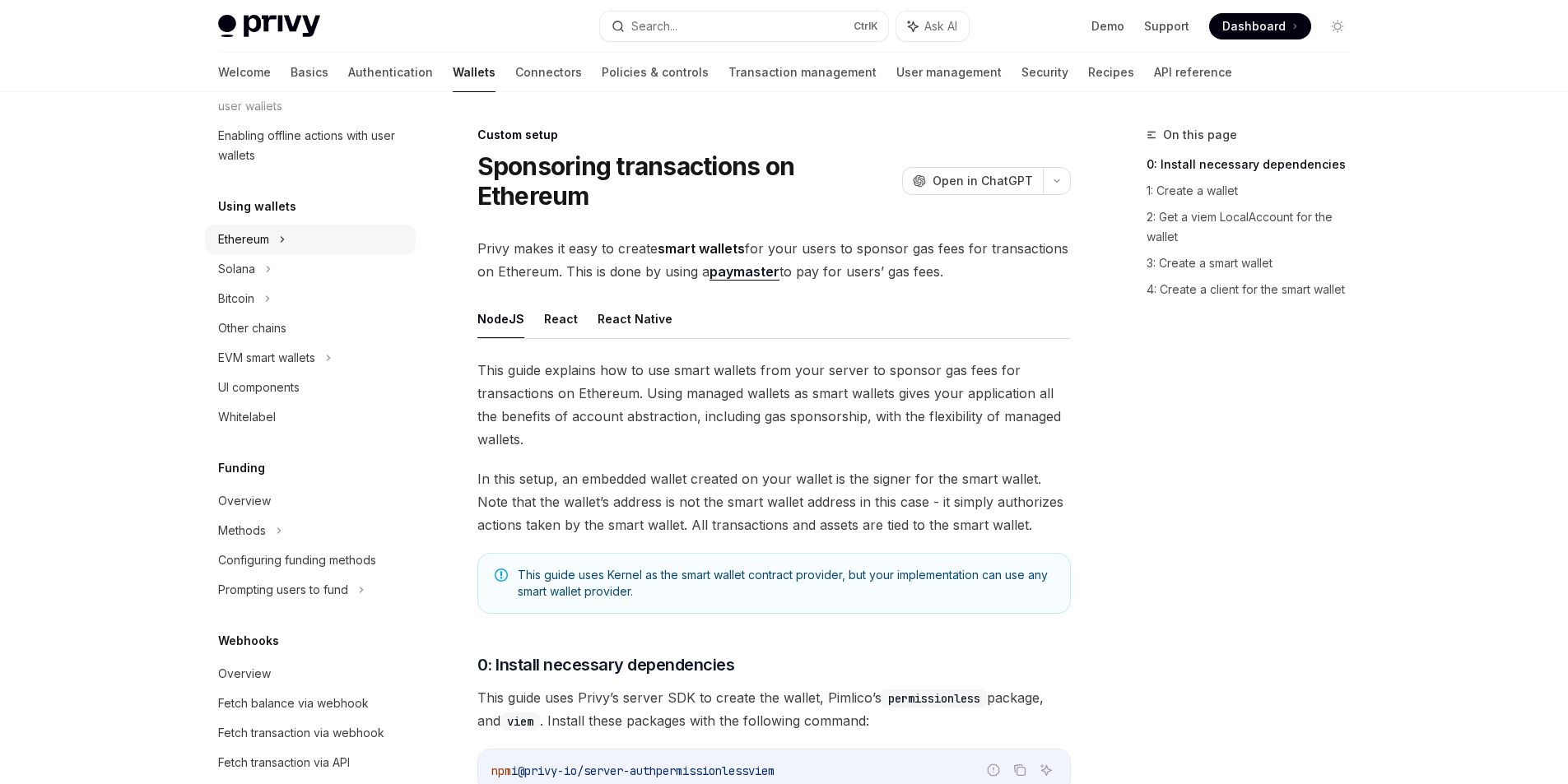
click at [272, 242] on div "Ethereum" at bounding box center [310, 239] width 210 height 30
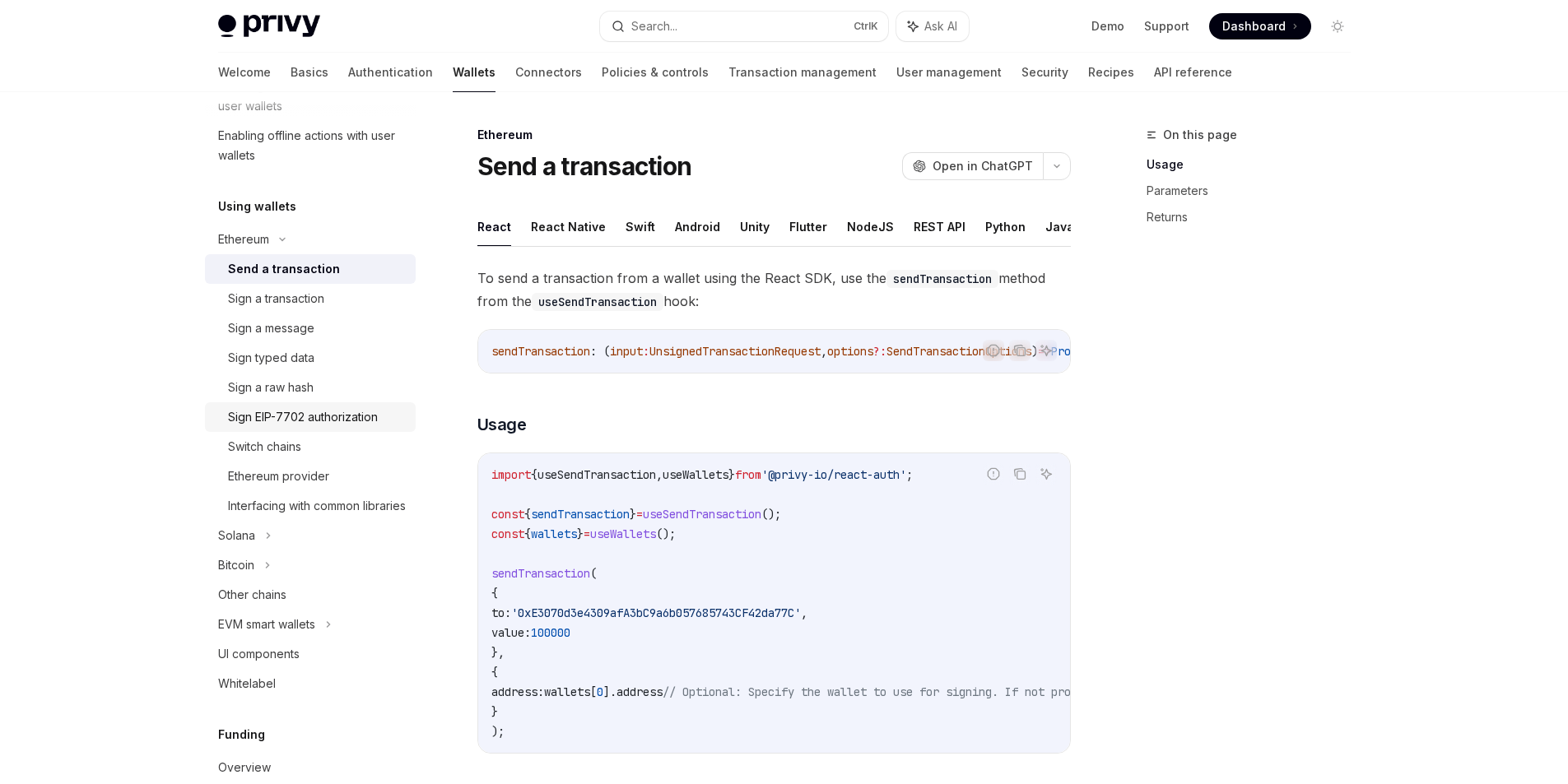
type textarea "*"
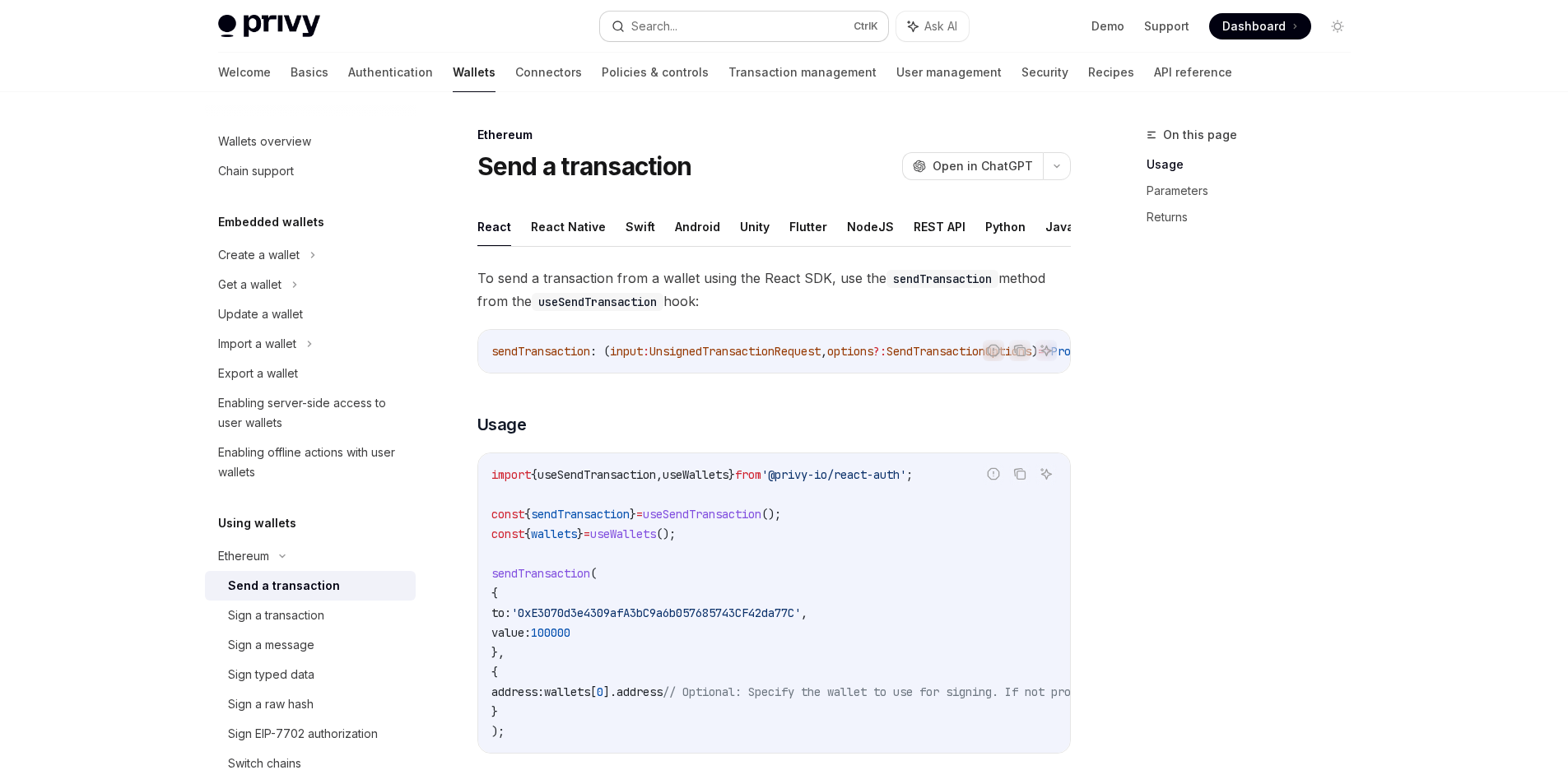
click at [638, 14] on button "Search... Ctrl K" at bounding box center [743, 26] width 288 height 30
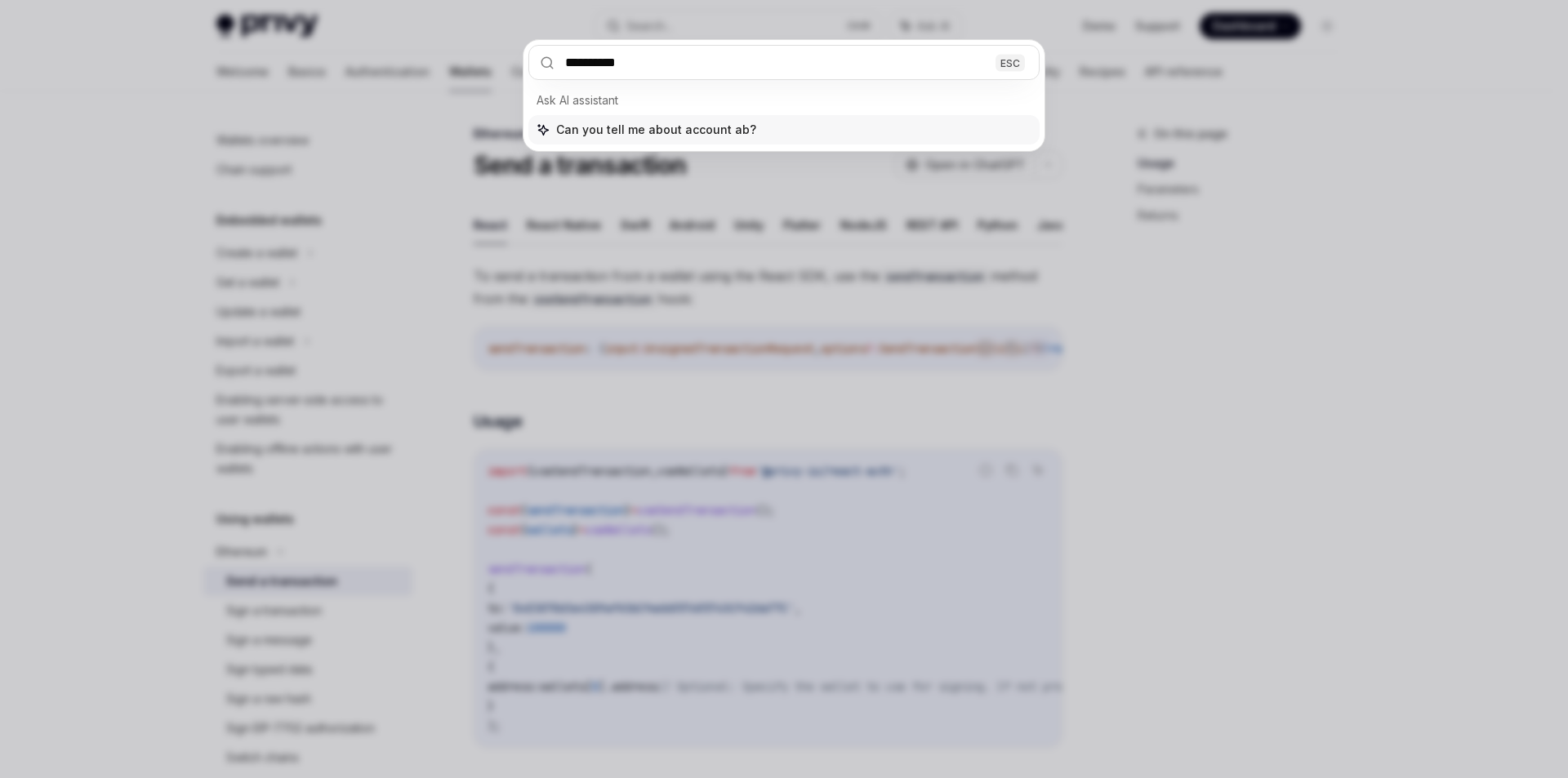
type input "**********"
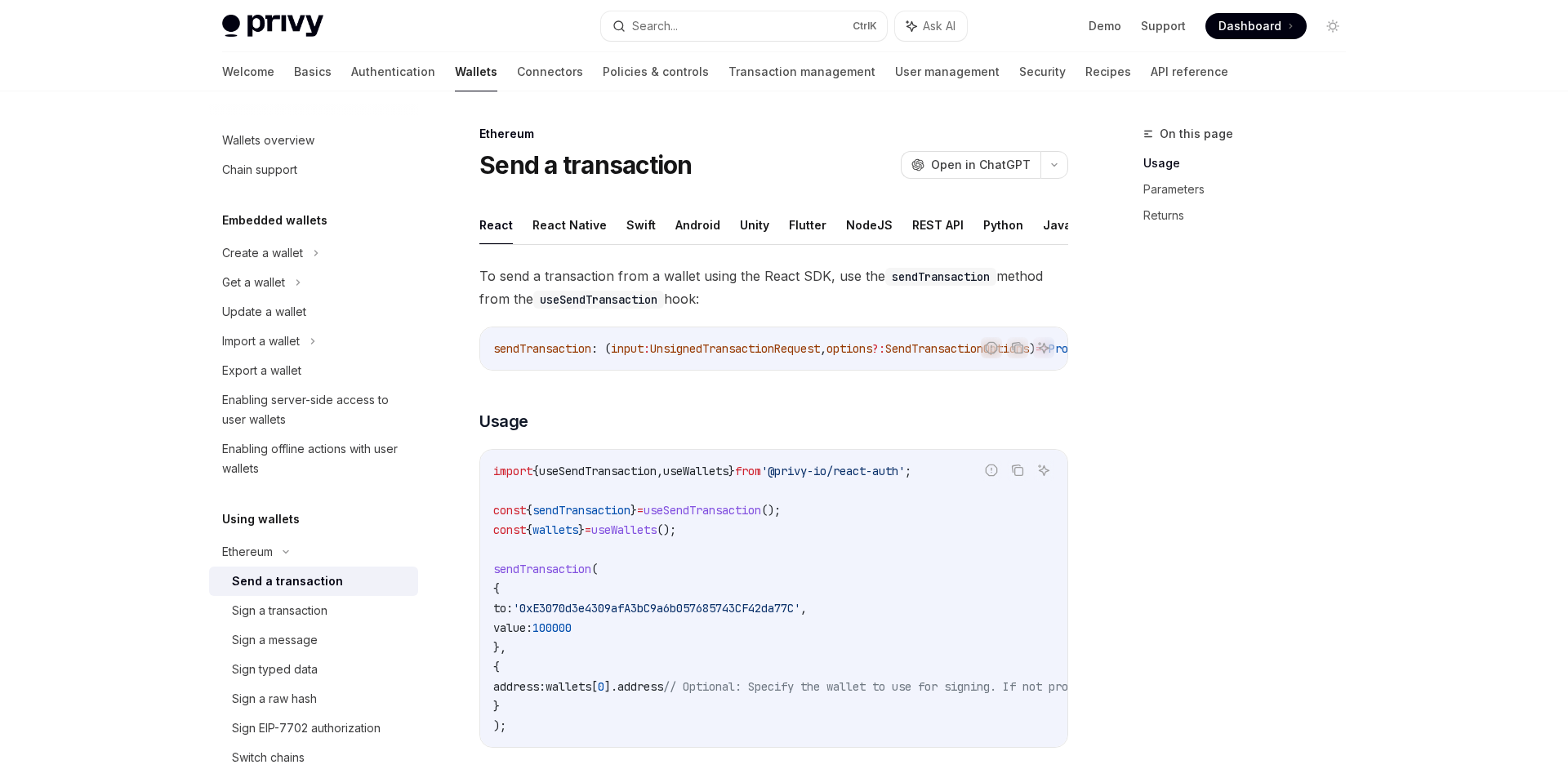
type textarea "*"
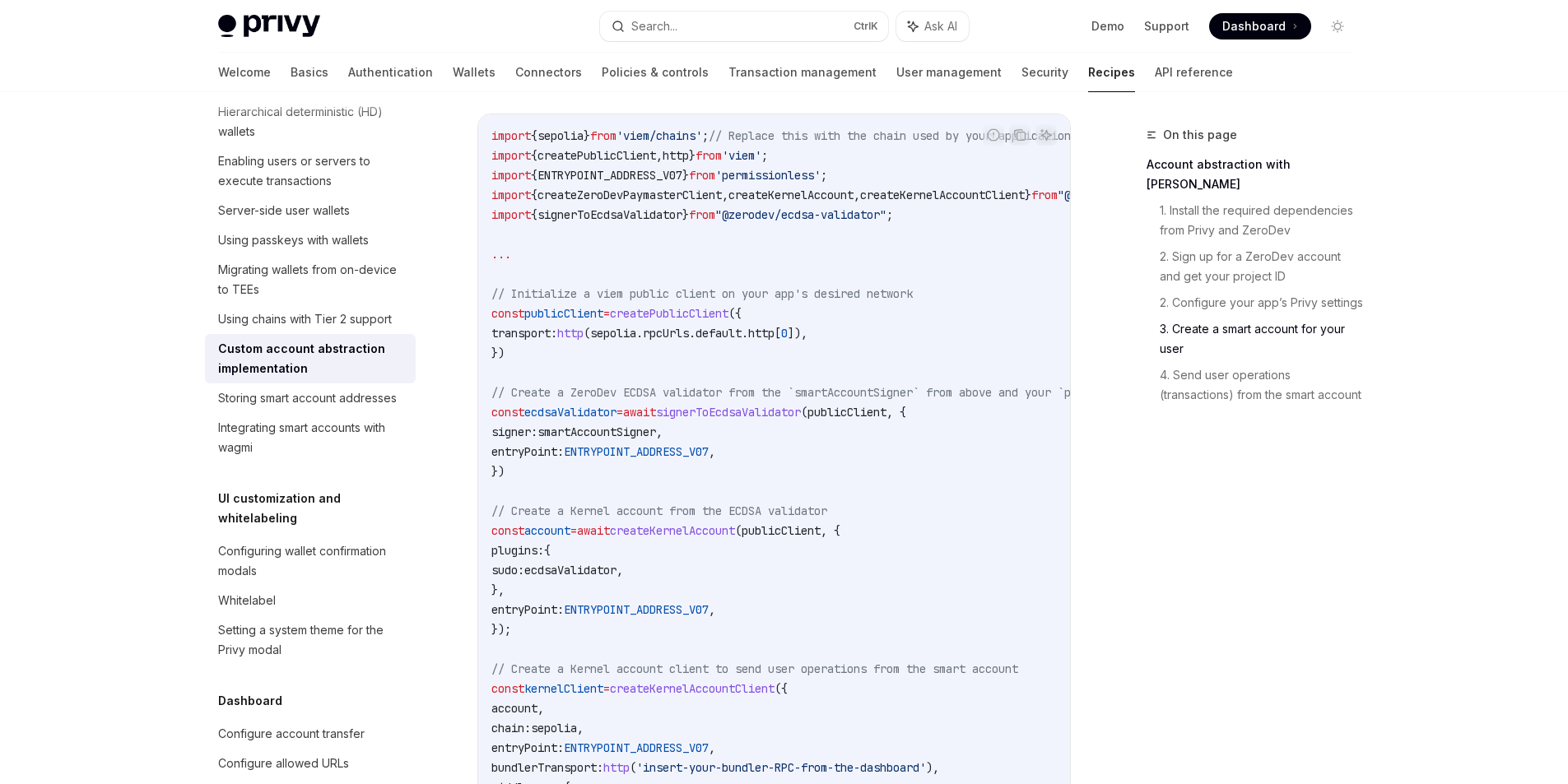
scroll to position [2058, 0]
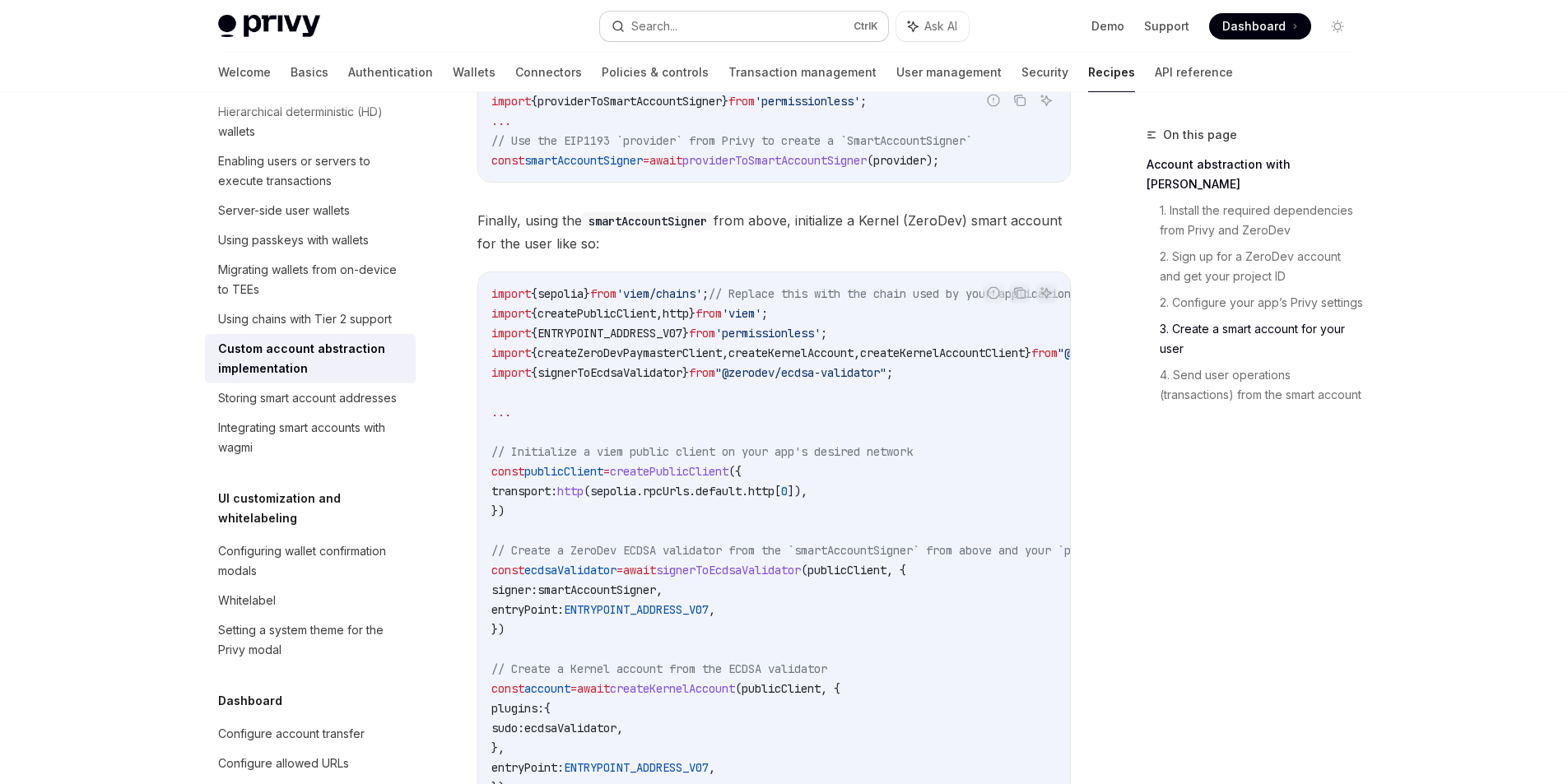
click at [772, 37] on button "Search... Ctrl K" at bounding box center [743, 26] width 288 height 30
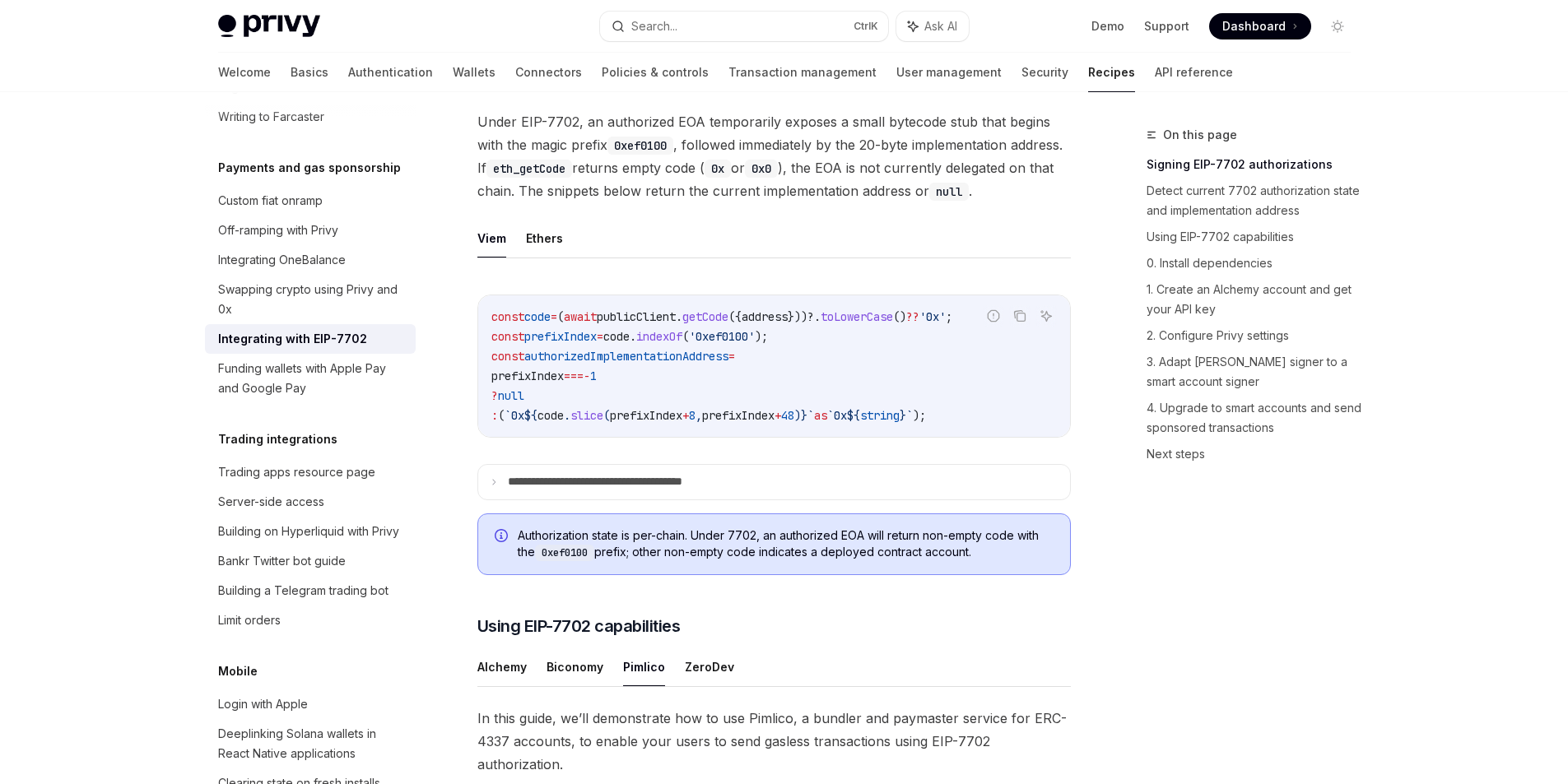
scroll to position [658, 0]
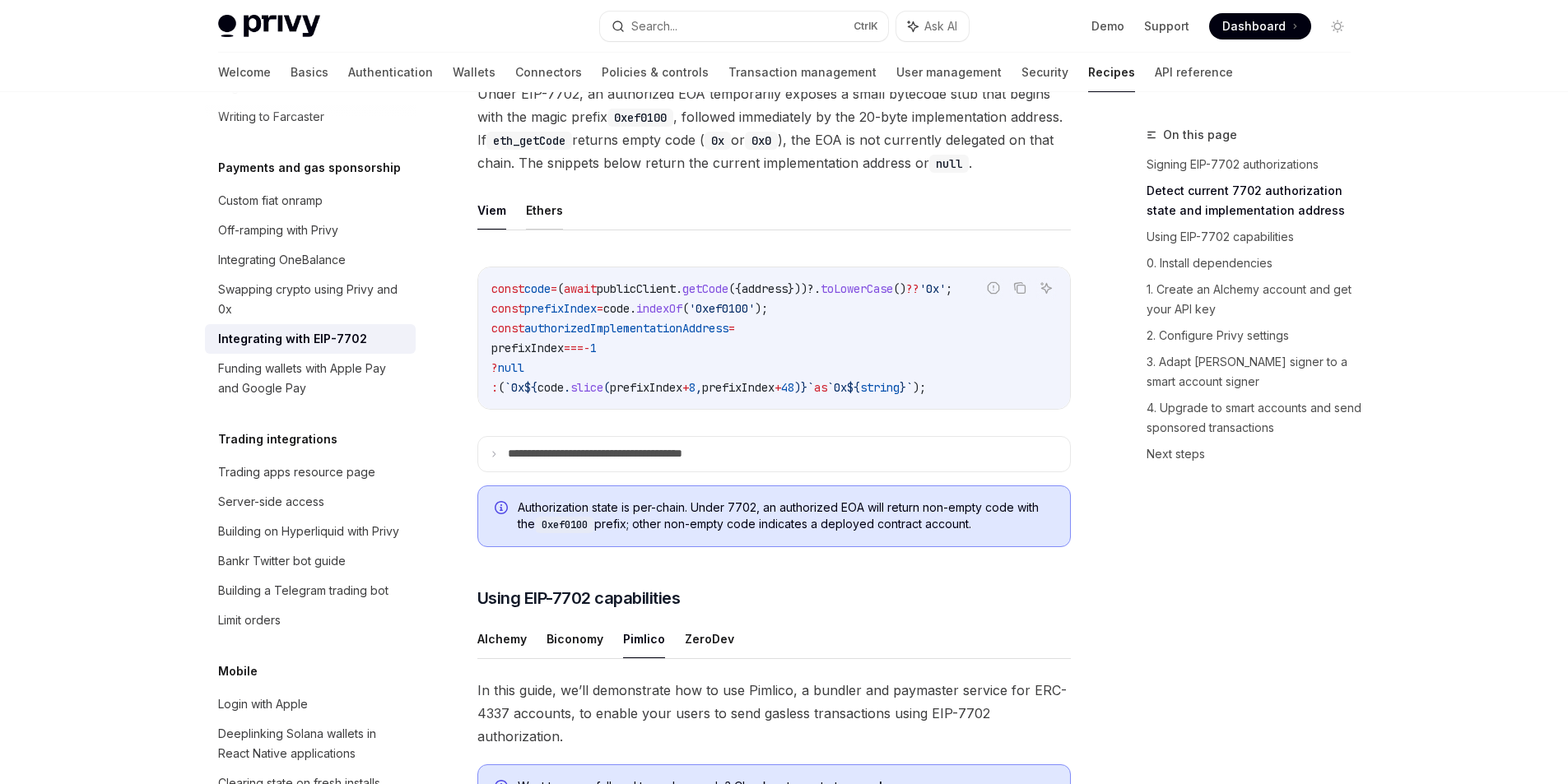
click at [536, 230] on button "Ethers" at bounding box center [545, 210] width 37 height 39
click at [482, 230] on button "Viem" at bounding box center [491, 210] width 29 height 39
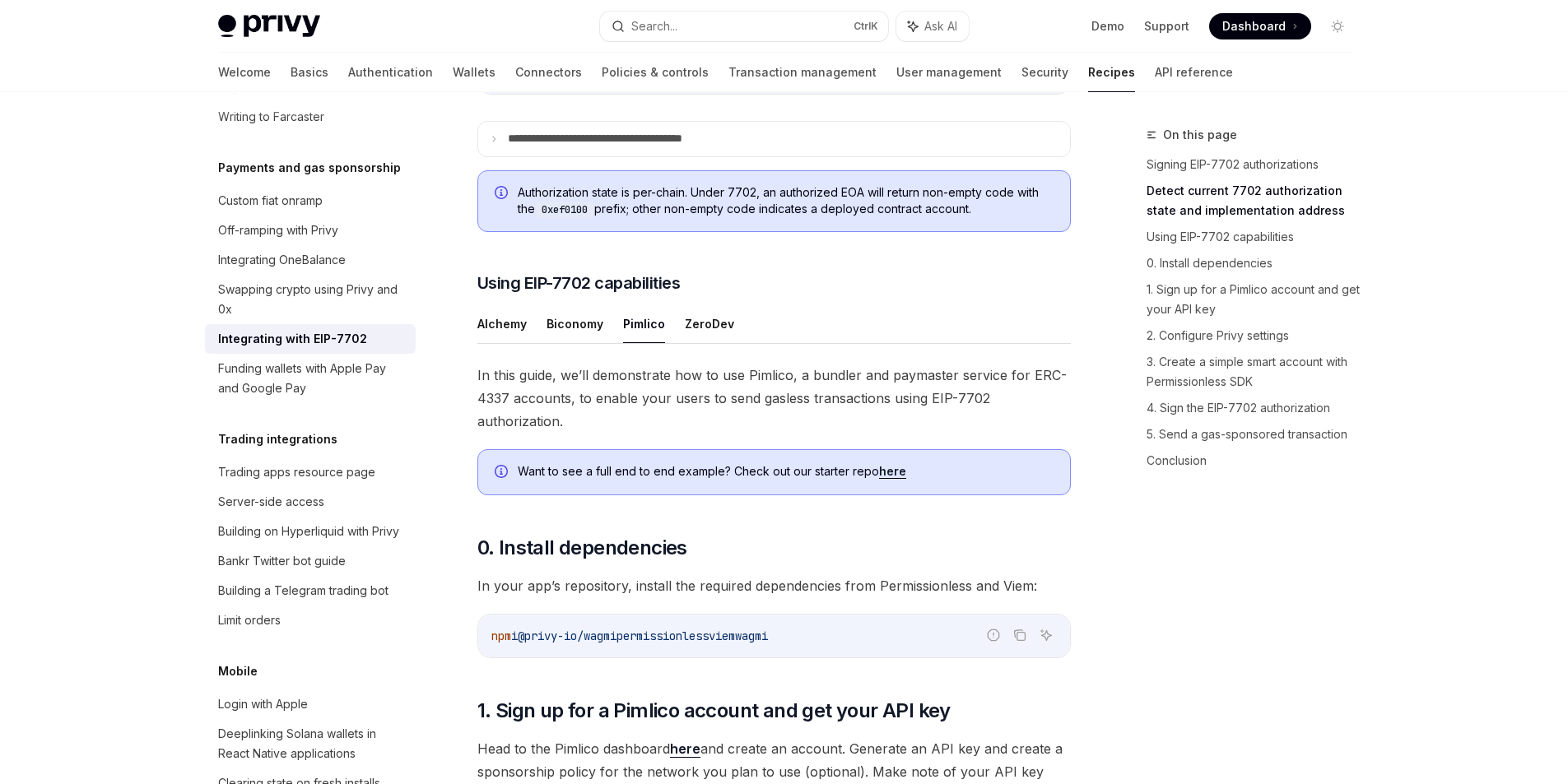
scroll to position [988, 0]
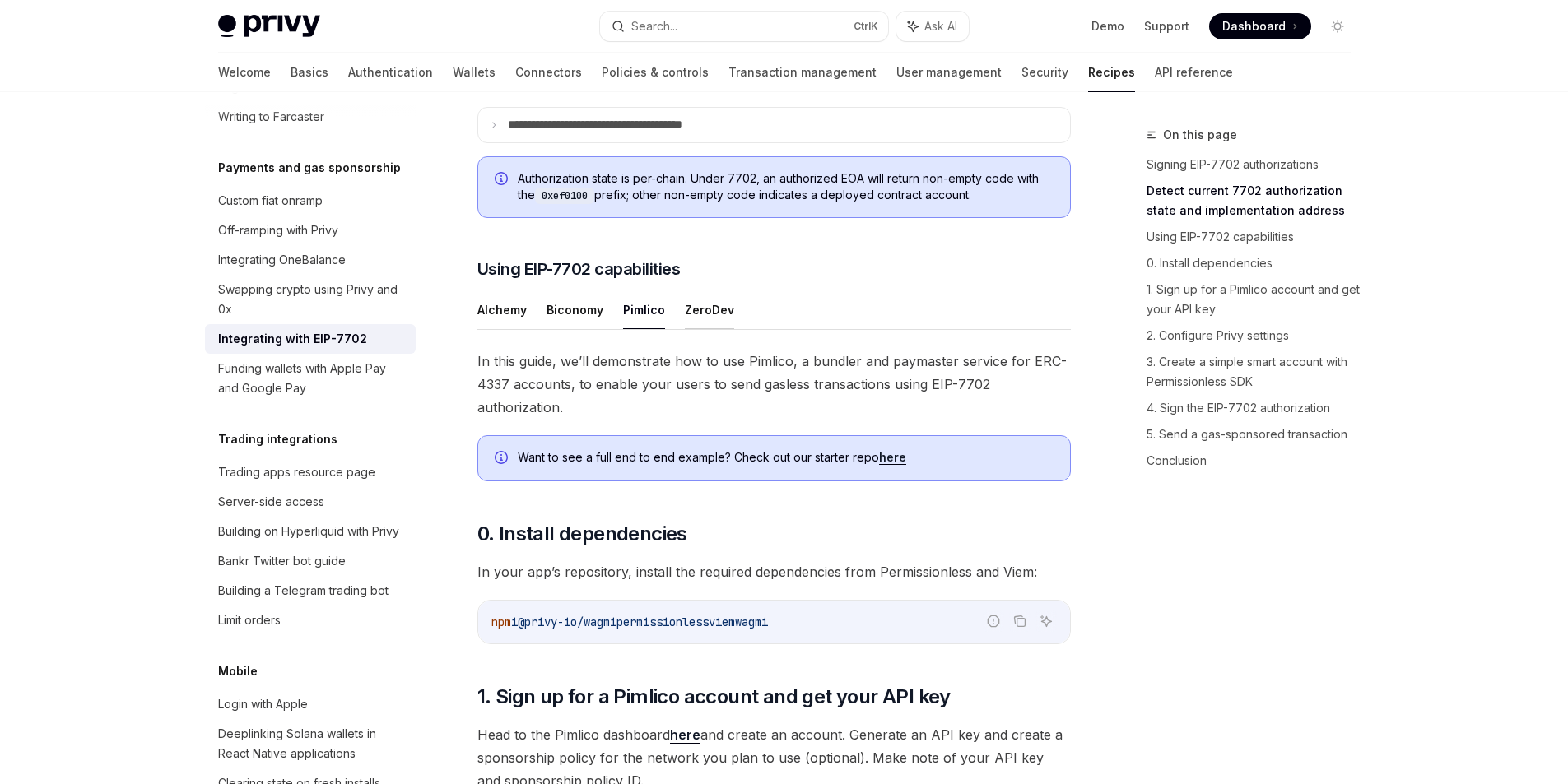
click at [715, 329] on button "ZeroDev" at bounding box center [709, 310] width 49 height 39
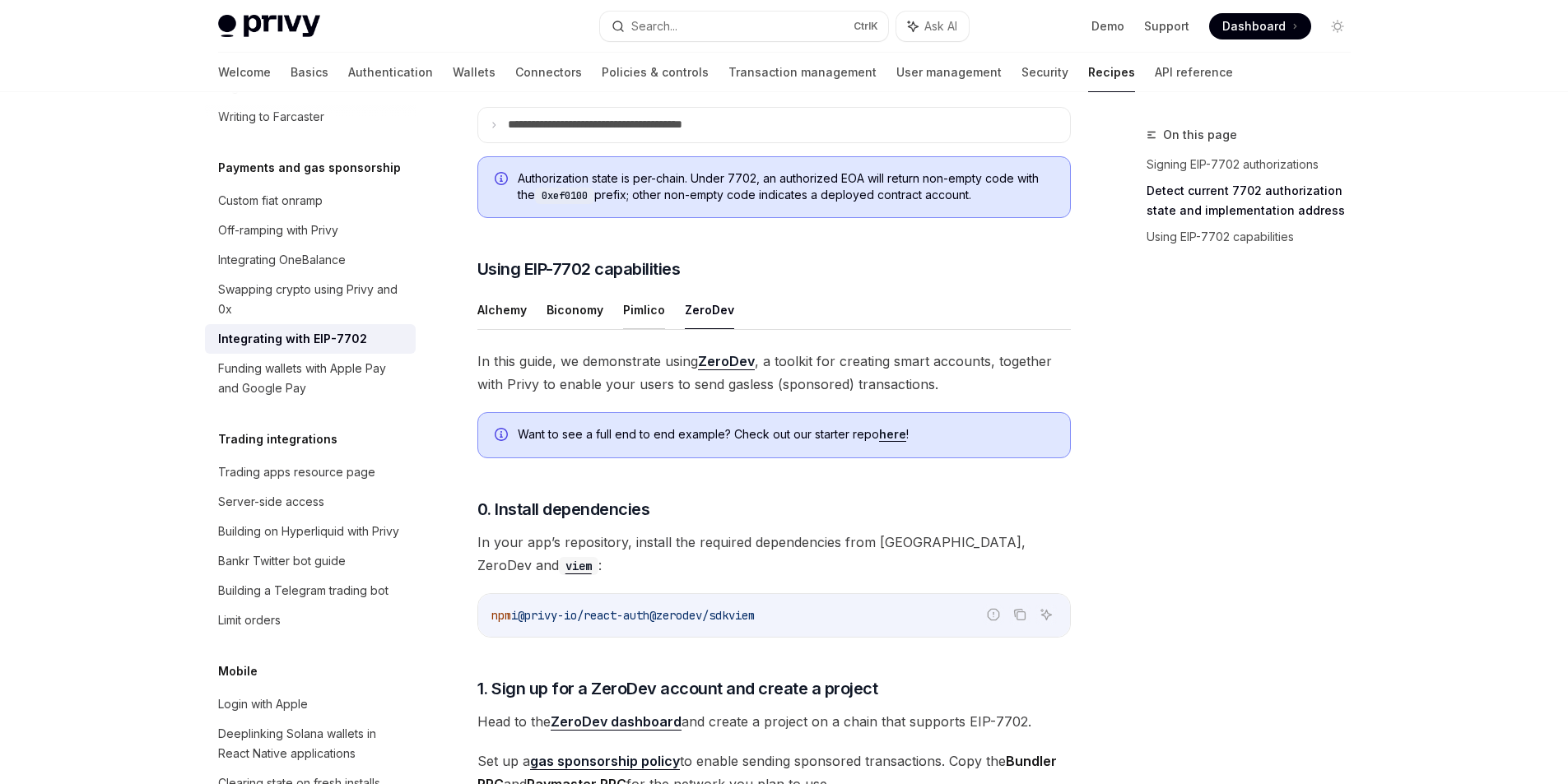
click at [658, 329] on button "Pimlico" at bounding box center [643, 310] width 42 height 39
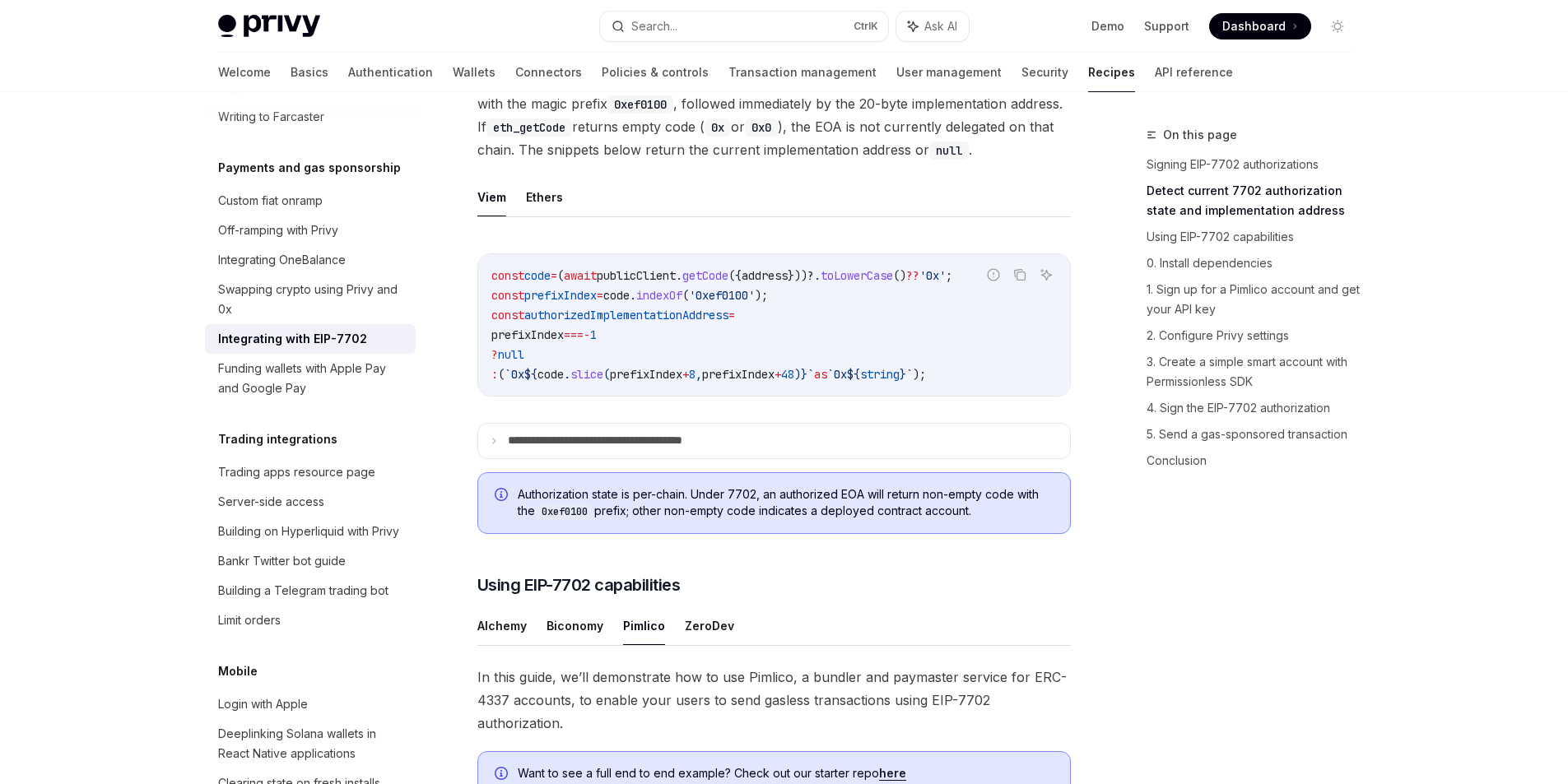
scroll to position [658, 0]
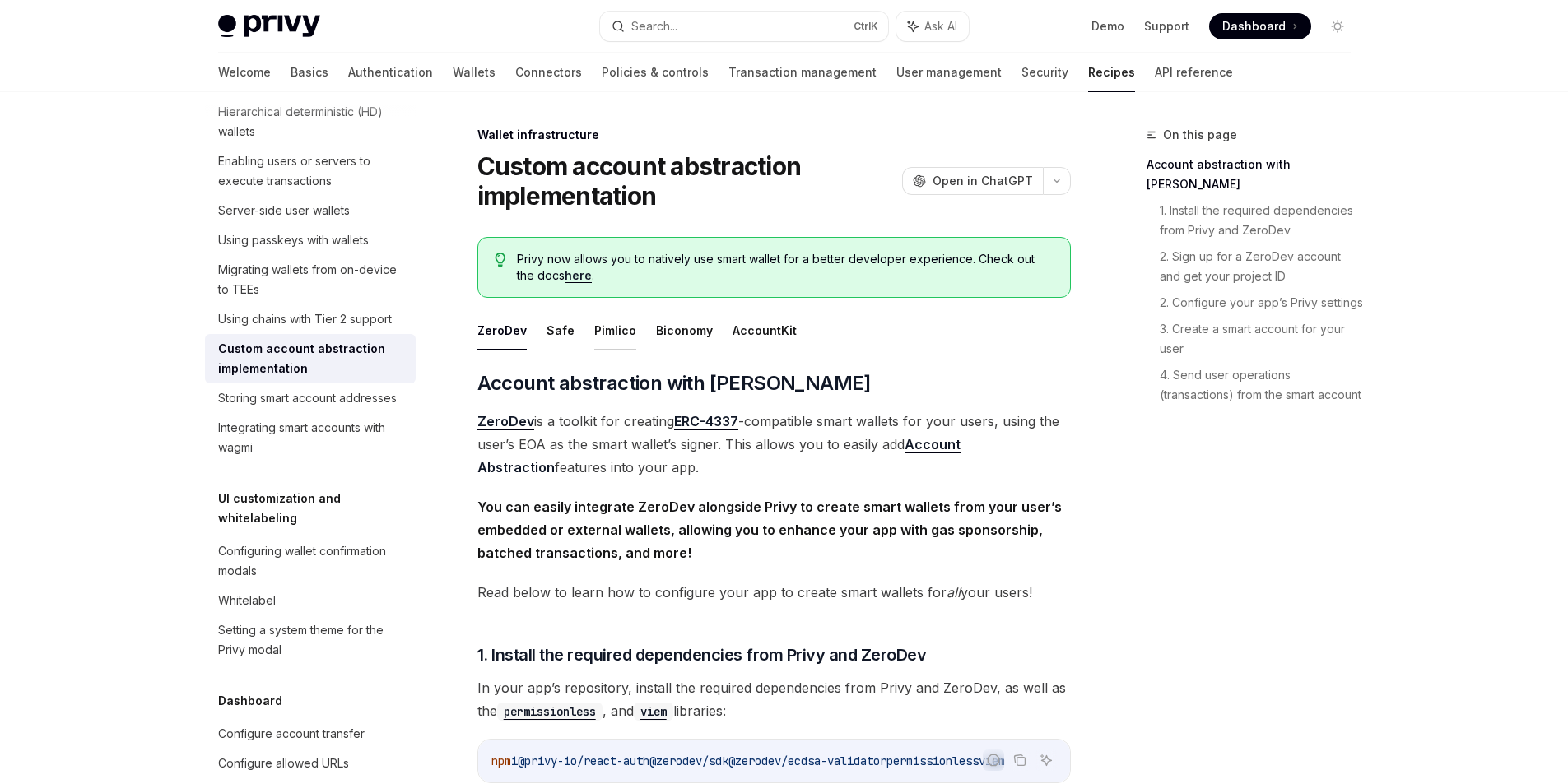
click at [610, 326] on button "Pimlico" at bounding box center [614, 330] width 42 height 39
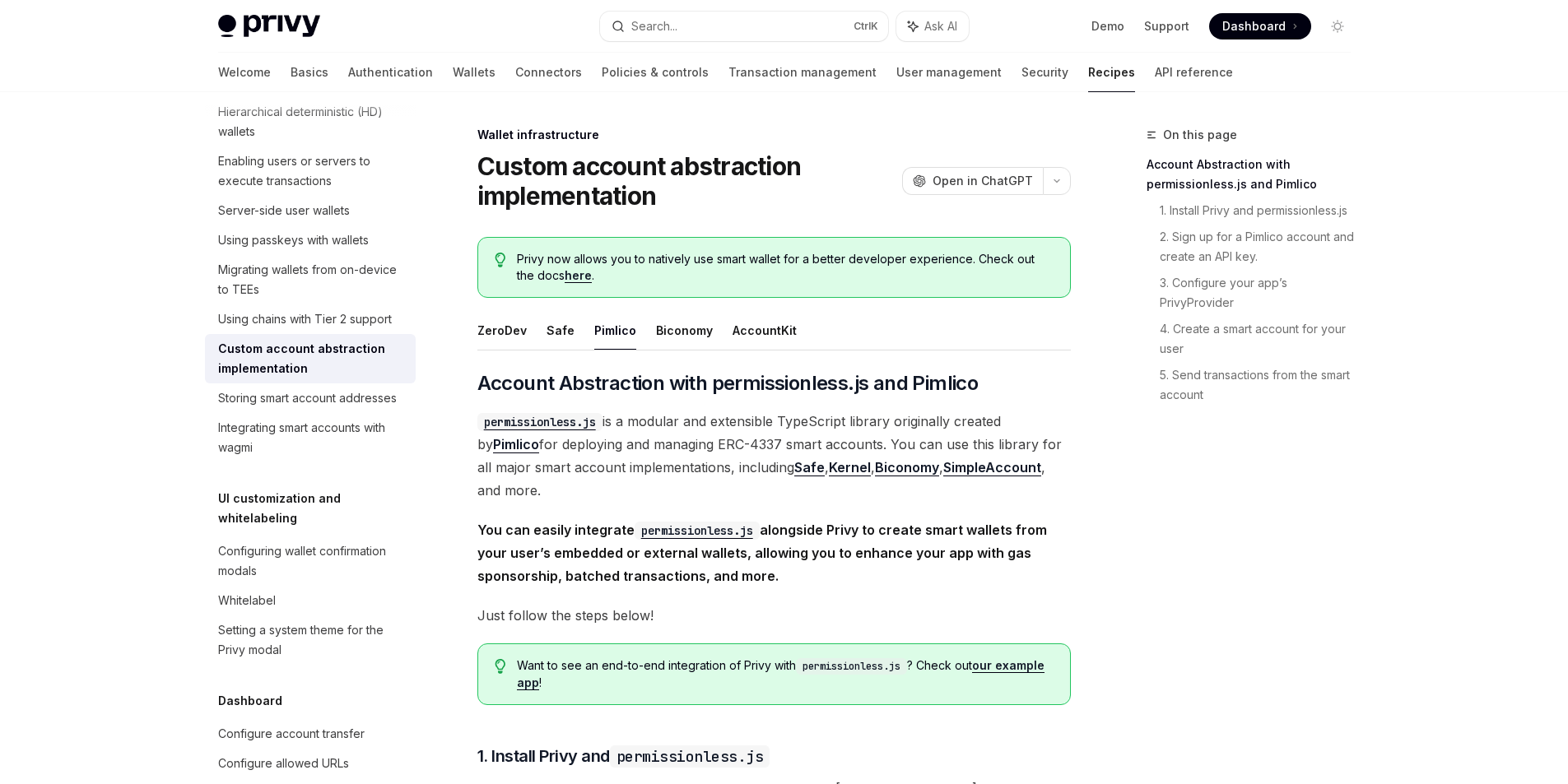
click at [493, 329] on button "ZeroDev" at bounding box center [501, 330] width 49 height 39
type textarea "*"
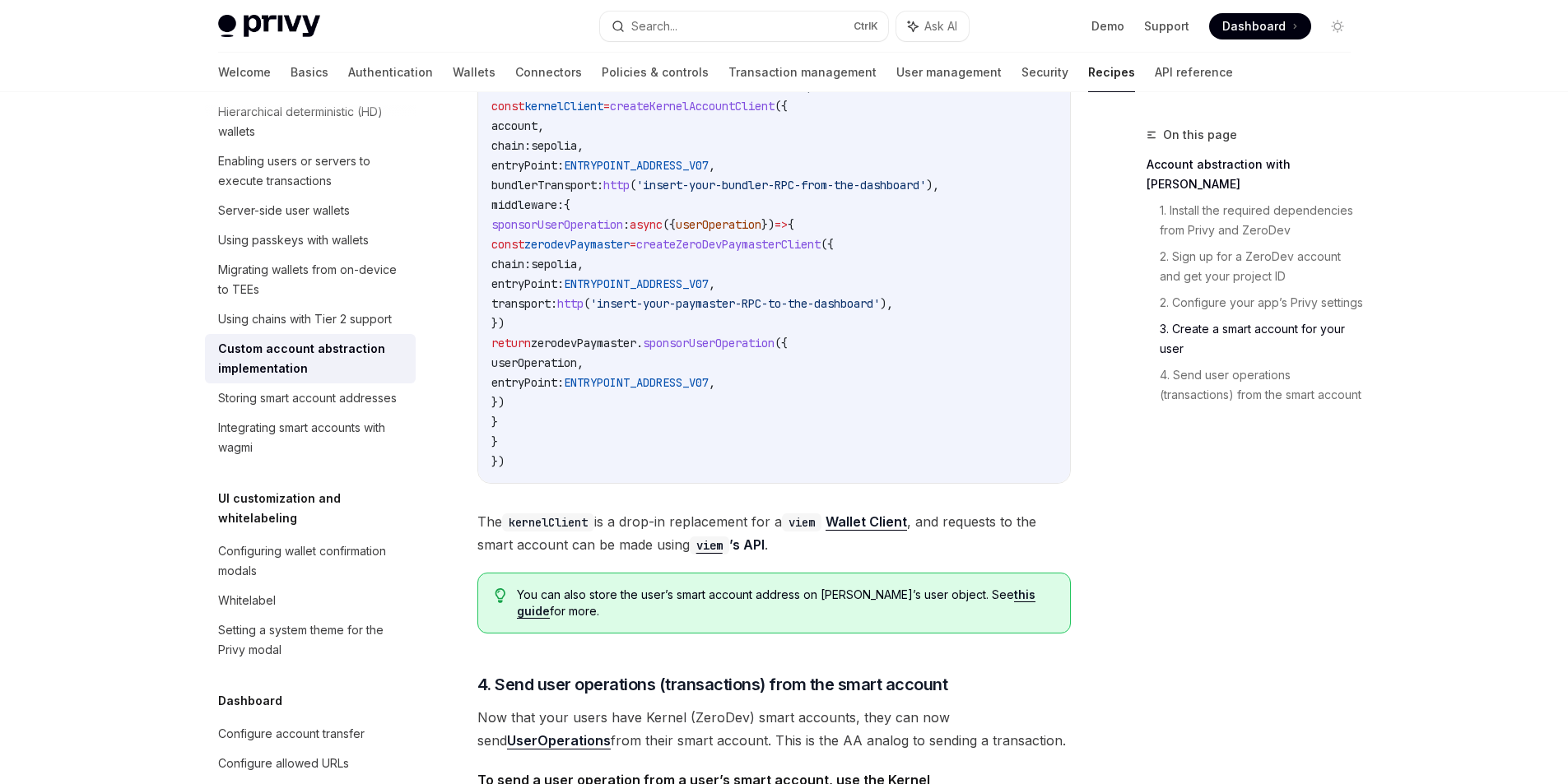
scroll to position [2469, 0]
